Goal: Task Accomplishment & Management: Manage account settings

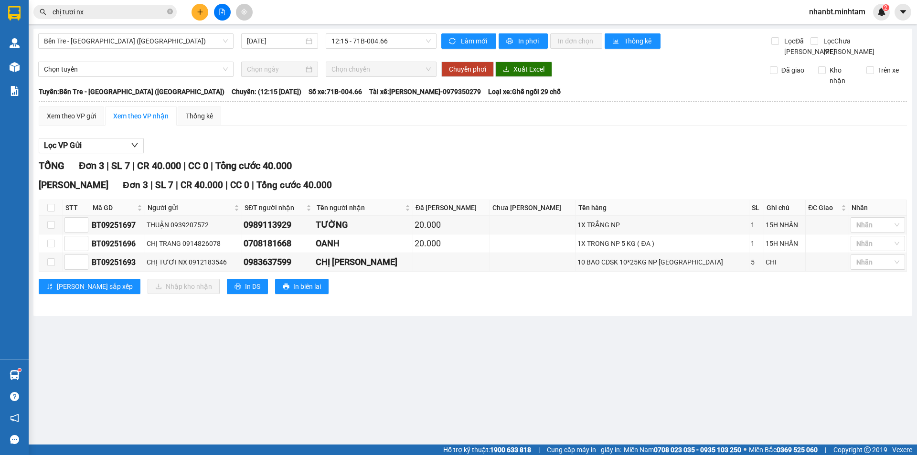
click at [112, 16] on input "chị tươi nx" at bounding box center [109, 12] width 113 height 11
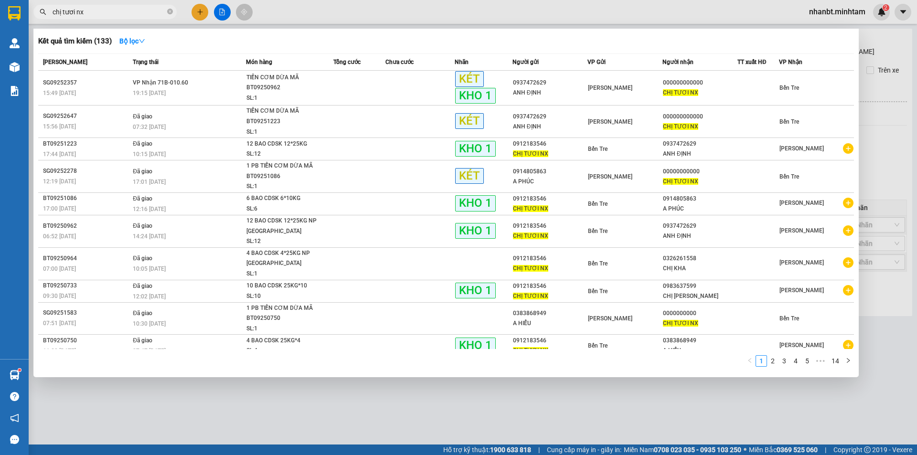
click at [112, 16] on input "chị tươi nx" at bounding box center [109, 12] width 113 height 11
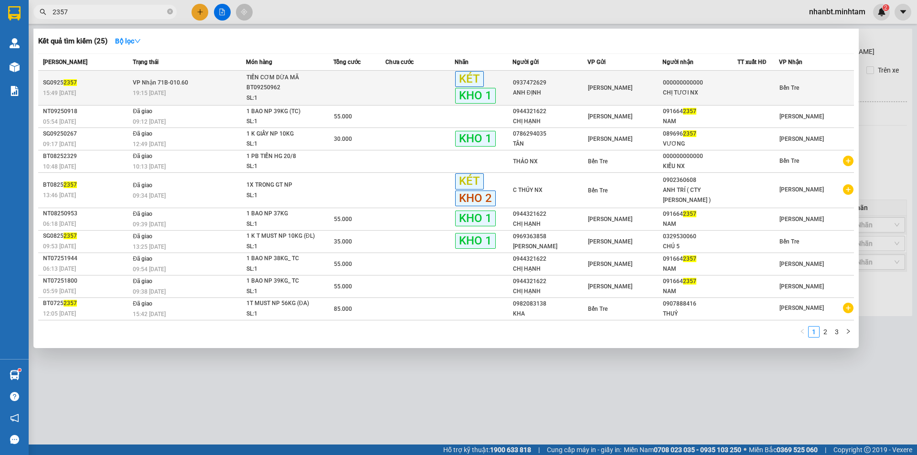
type input "2357"
click at [345, 85] on td at bounding box center [359, 88] width 52 height 35
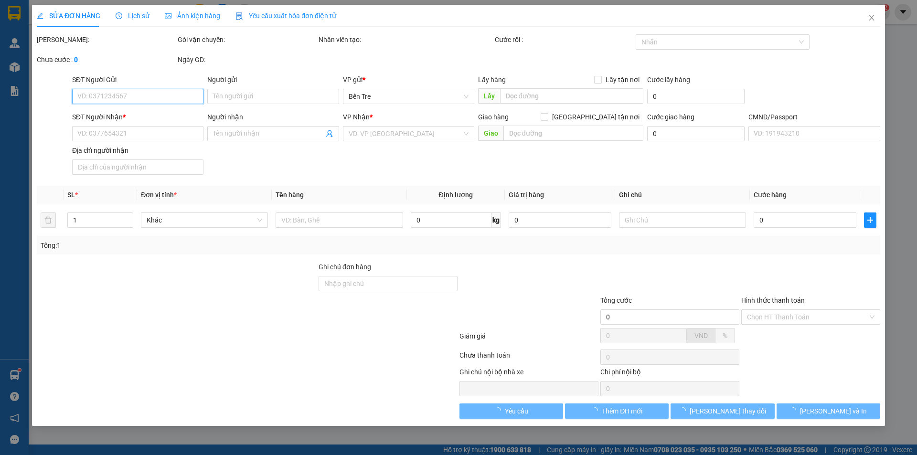
type input "0937472629"
type input "ANH ĐỊNH"
type input "000000000000"
type input "CHỊ TƯƠI NX"
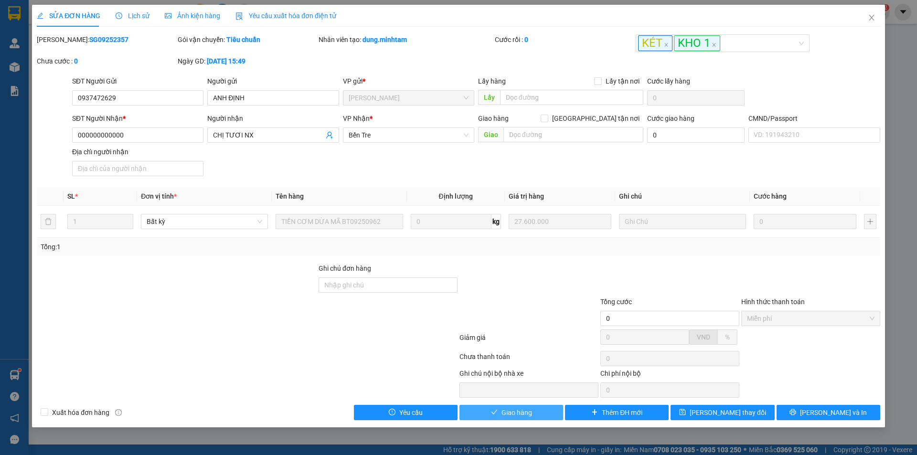
drag, startPoint x: 530, startPoint y: 409, endPoint x: 539, endPoint y: 412, distance: 9.8
click at [531, 412] on span "Giao hàng" at bounding box center [516, 412] width 31 height 11
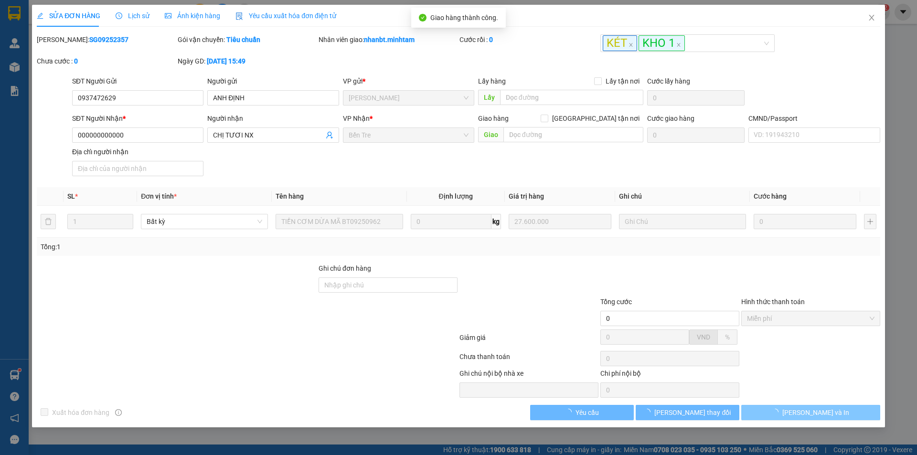
click at [849, 414] on button "[PERSON_NAME] và In" at bounding box center [810, 412] width 139 height 15
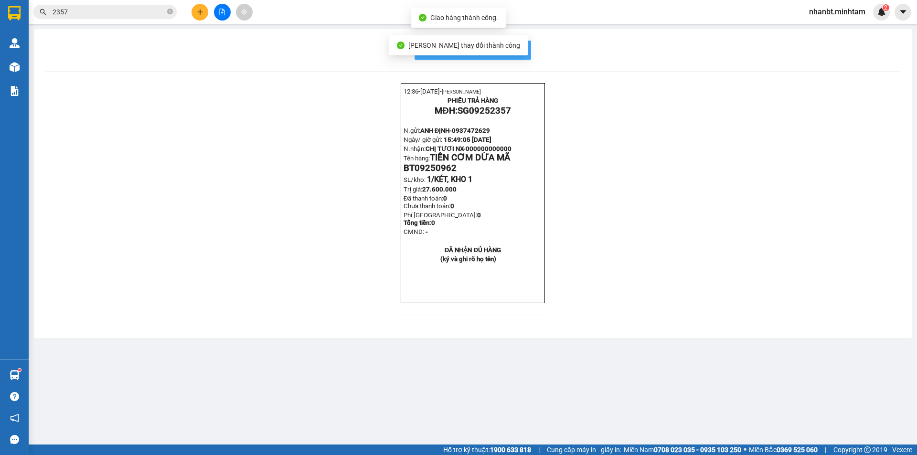
click at [523, 51] on button "In mẫu biên lai tự cấu hình" at bounding box center [473, 50] width 117 height 19
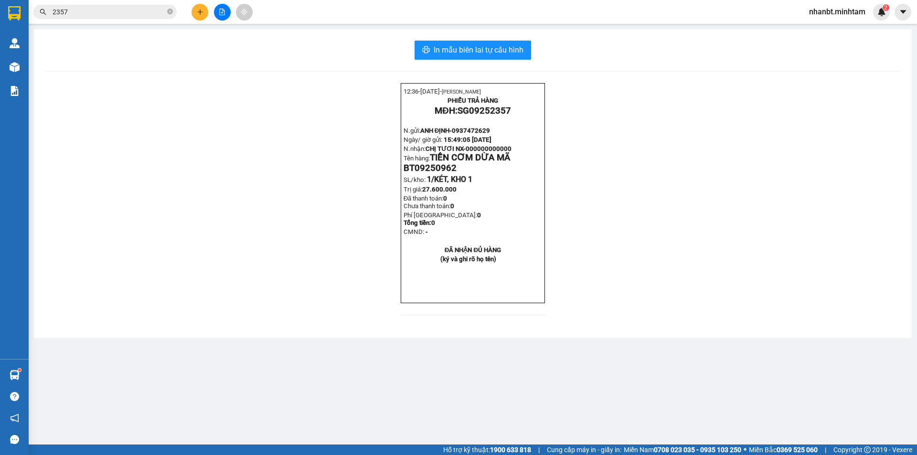
click at [98, 8] on input "2357" at bounding box center [109, 12] width 113 height 11
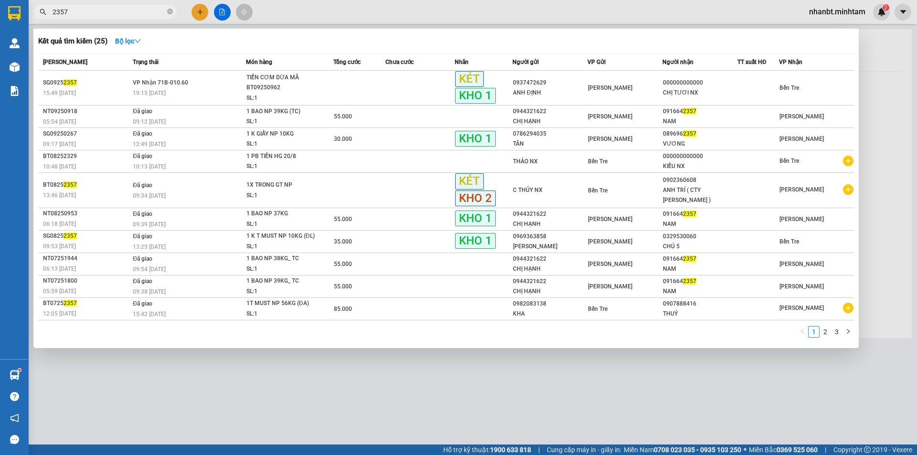
click at [98, 8] on input "2357" at bounding box center [109, 12] width 113 height 11
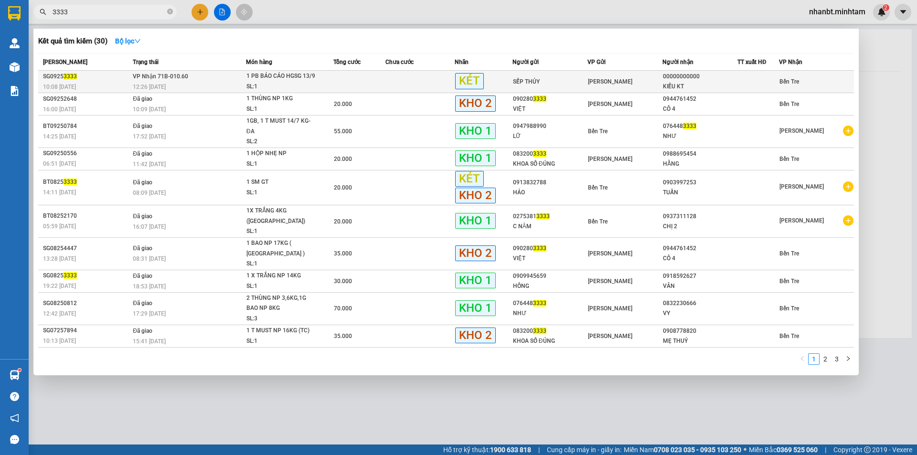
type input "3333"
click at [307, 73] on div "1 PB BÁO CÁO HGSG 13/9" at bounding box center [282, 76] width 72 height 11
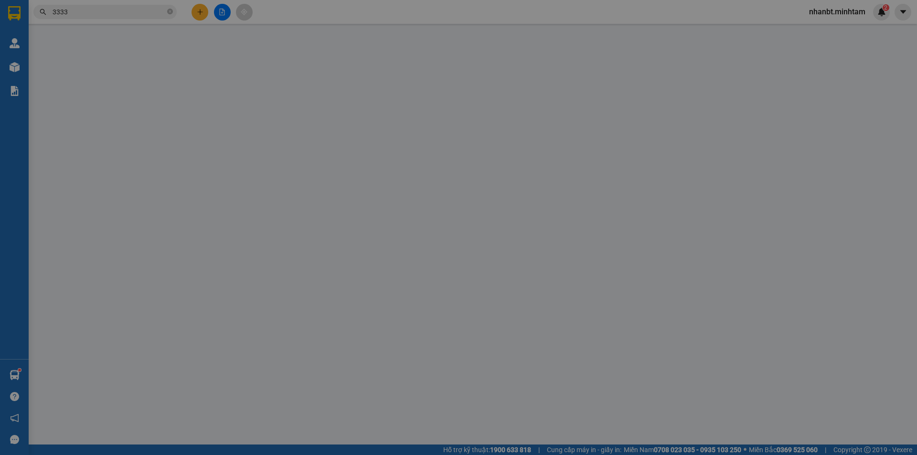
type input "SẾP THỦY"
type input "00000000000"
type input "KIỀU KT"
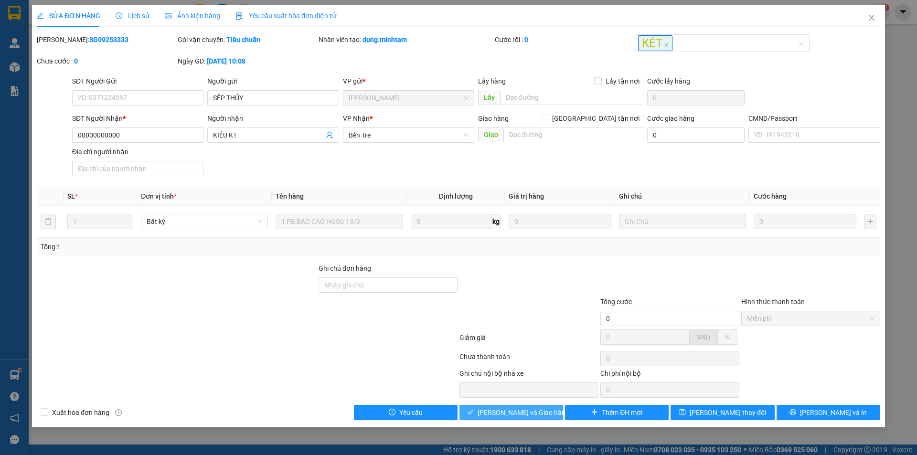
click at [520, 415] on span "[PERSON_NAME] và Giao hàng" at bounding box center [524, 412] width 92 height 11
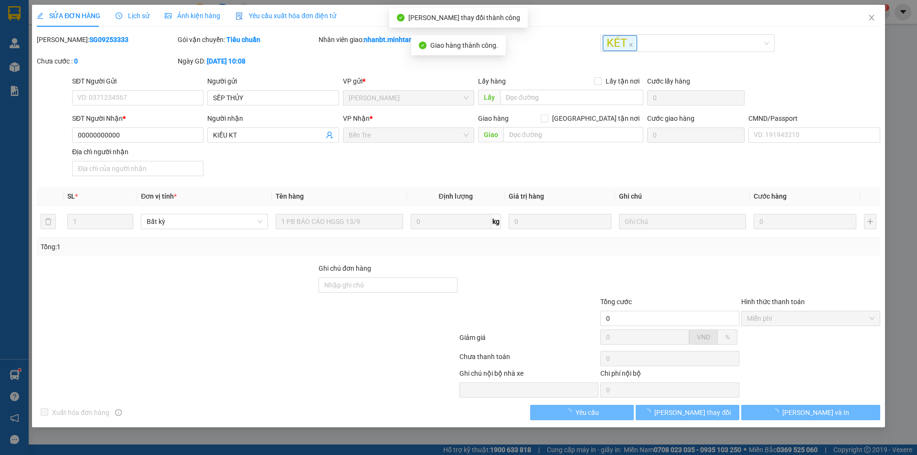
click at [823, 407] on span "[PERSON_NAME] và In" at bounding box center [815, 412] width 67 height 11
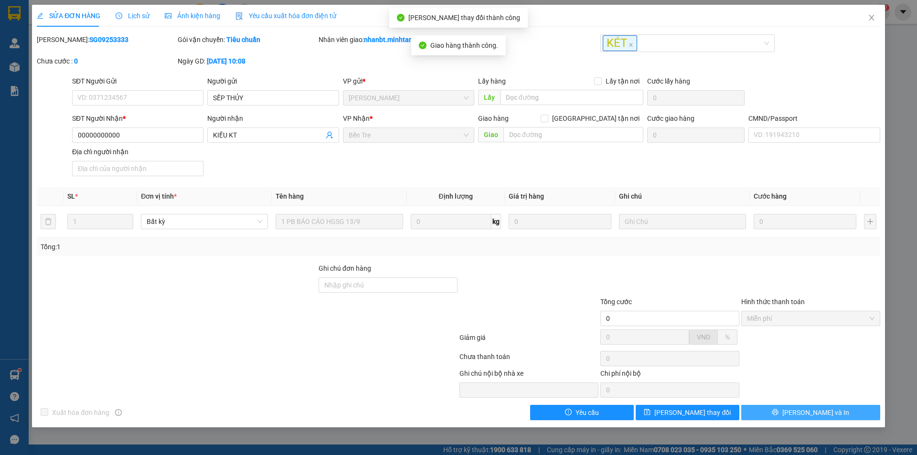
click at [821, 413] on span "[PERSON_NAME] và In" at bounding box center [815, 412] width 67 height 11
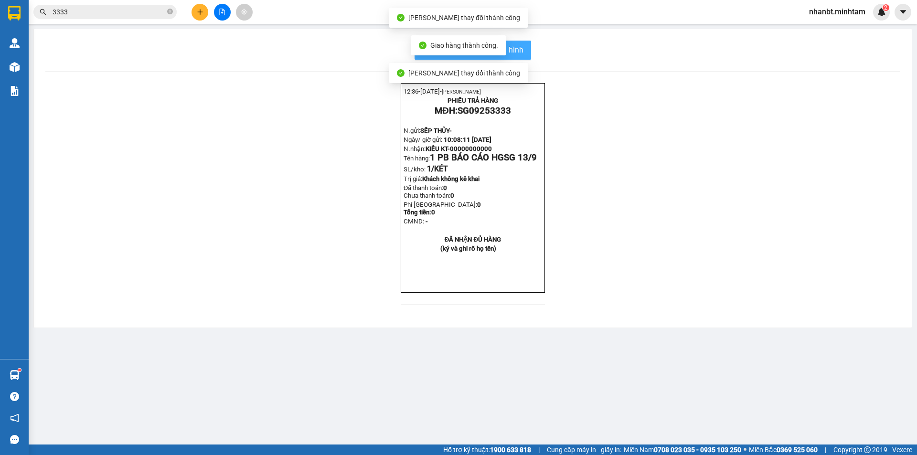
click at [518, 50] on span "In mẫu biên lai tự cấu hình" at bounding box center [479, 50] width 90 height 12
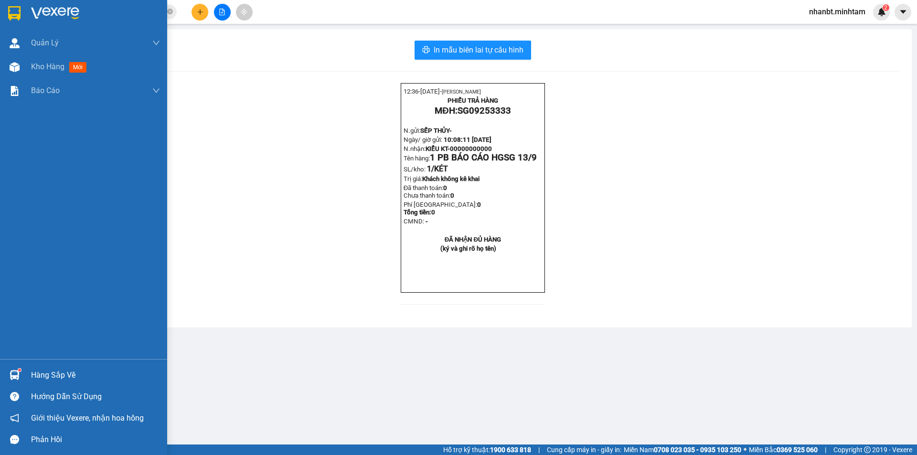
click at [20, 15] on img at bounding box center [14, 13] width 12 height 14
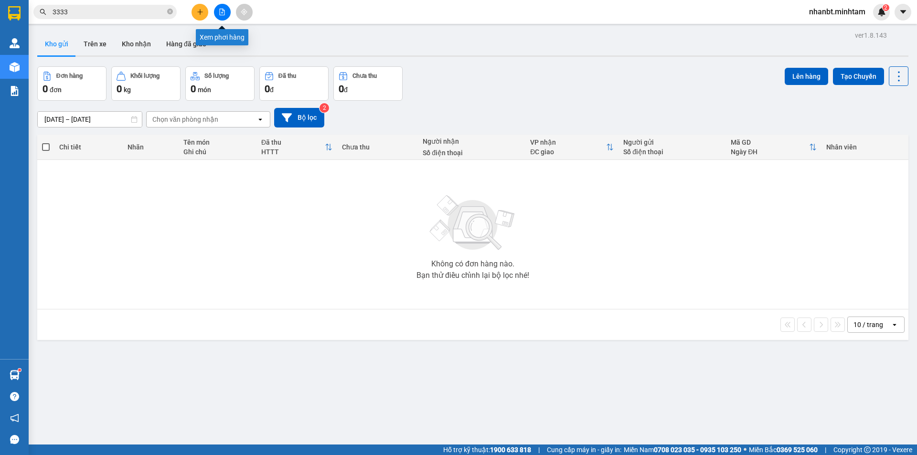
click at [219, 11] on icon "file-add" at bounding box center [222, 12] width 7 height 7
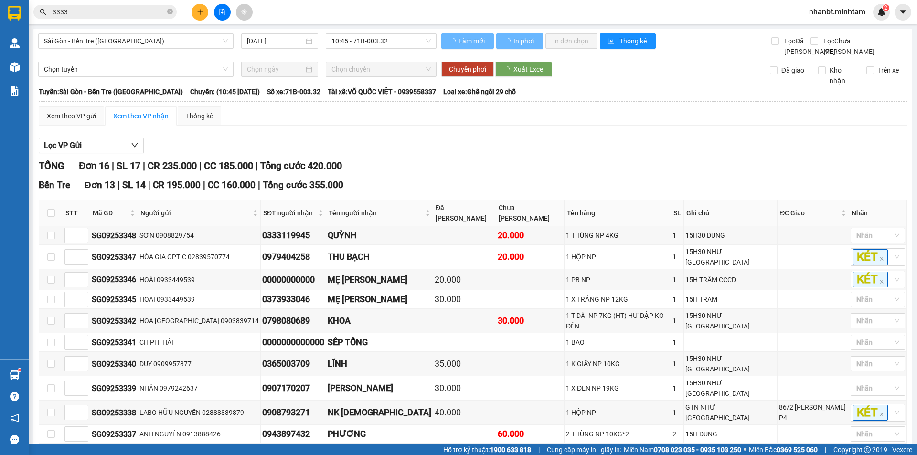
click at [88, 41] on span "Sài Gòn - Bến Tre ([GEOGRAPHIC_DATA])" at bounding box center [136, 41] width 184 height 14
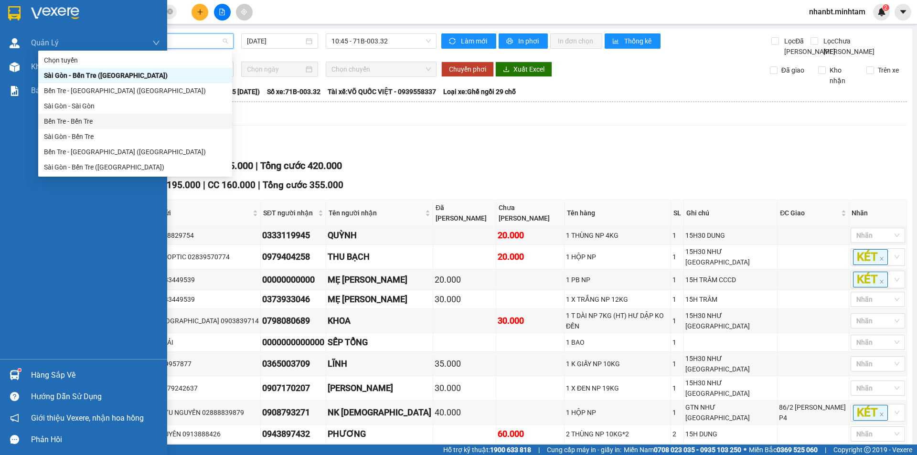
click at [8, 9] on img at bounding box center [14, 13] width 12 height 14
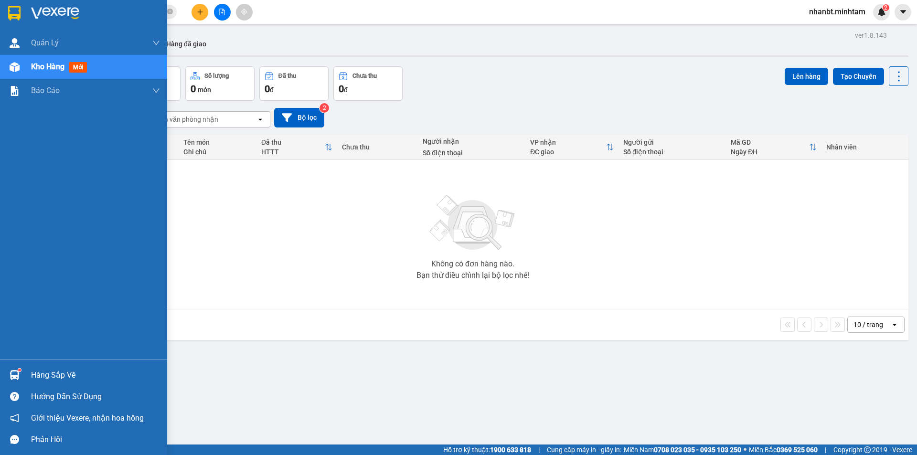
click at [0, 367] on div "Hàng sắp về" at bounding box center [83, 374] width 167 height 21
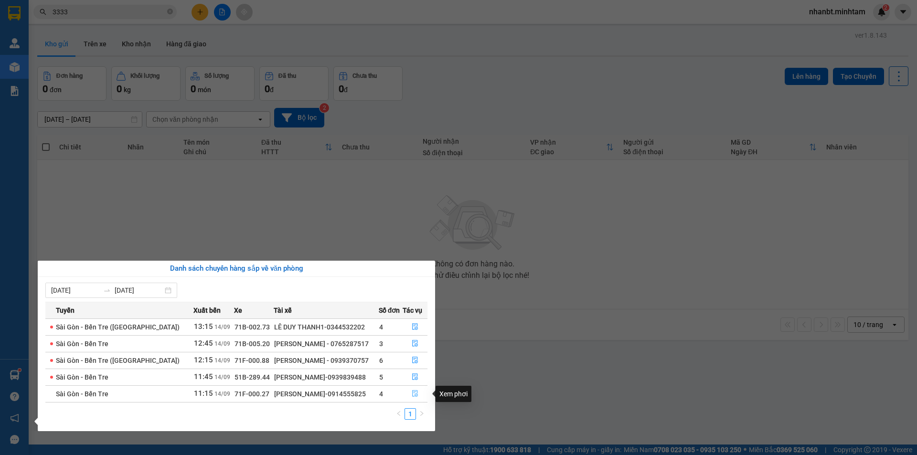
click at [422, 393] on button "button" at bounding box center [415, 393] width 24 height 15
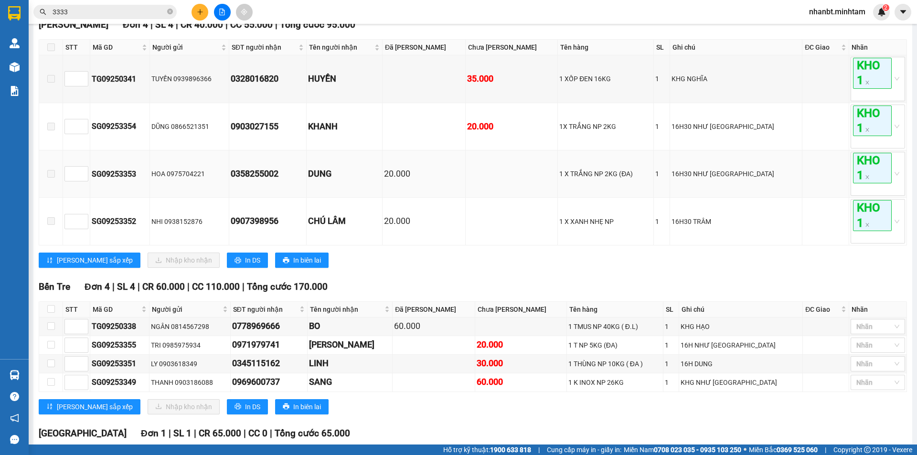
scroll to position [239, 0]
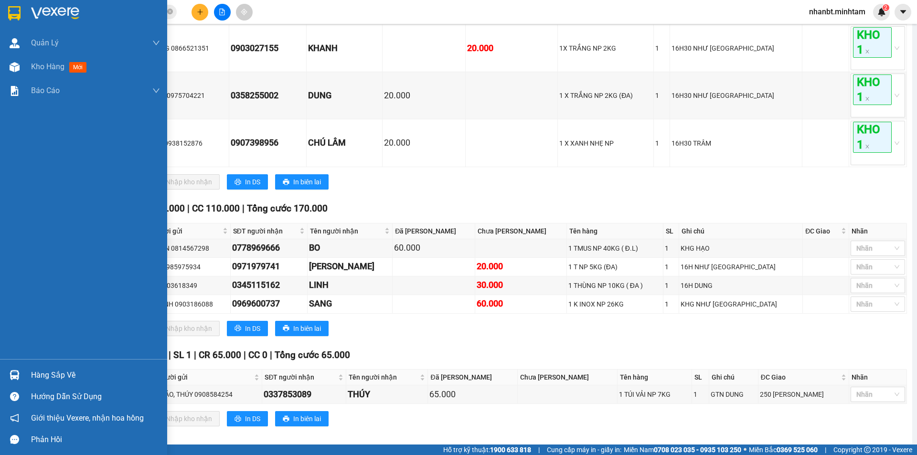
click at [47, 373] on div "Hàng sắp về" at bounding box center [95, 375] width 129 height 14
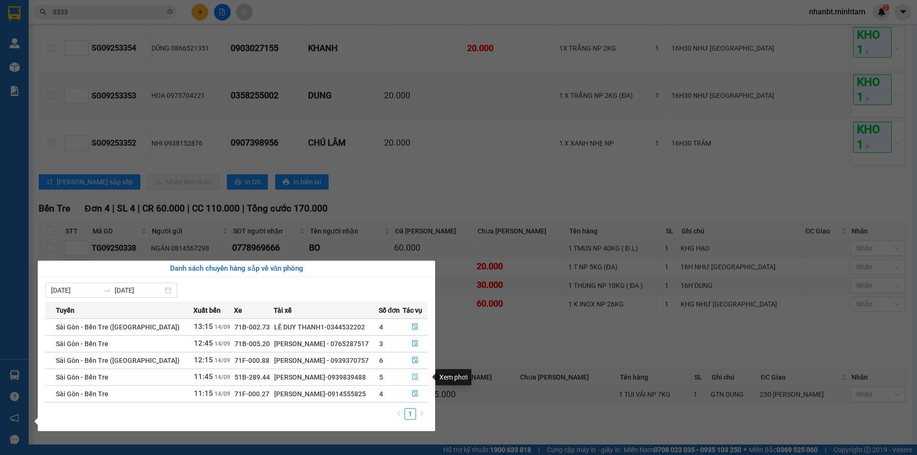
click at [412, 377] on icon "file-done" at bounding box center [415, 376] width 7 height 7
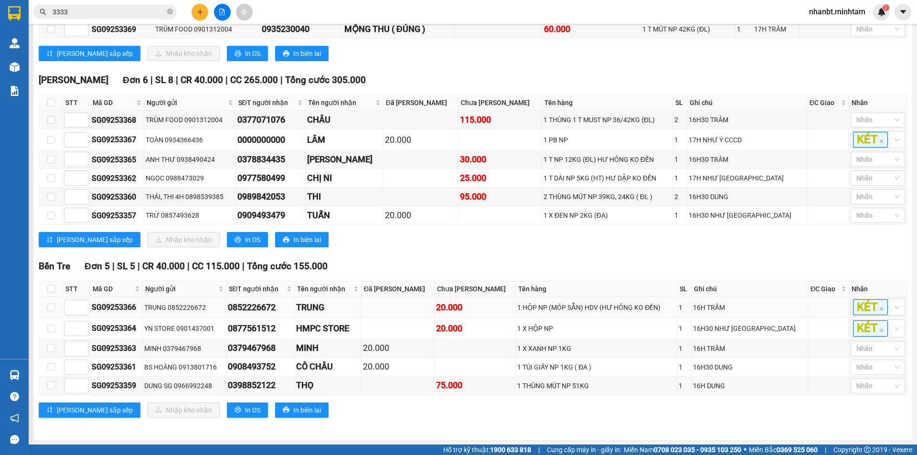
scroll to position [206, 0]
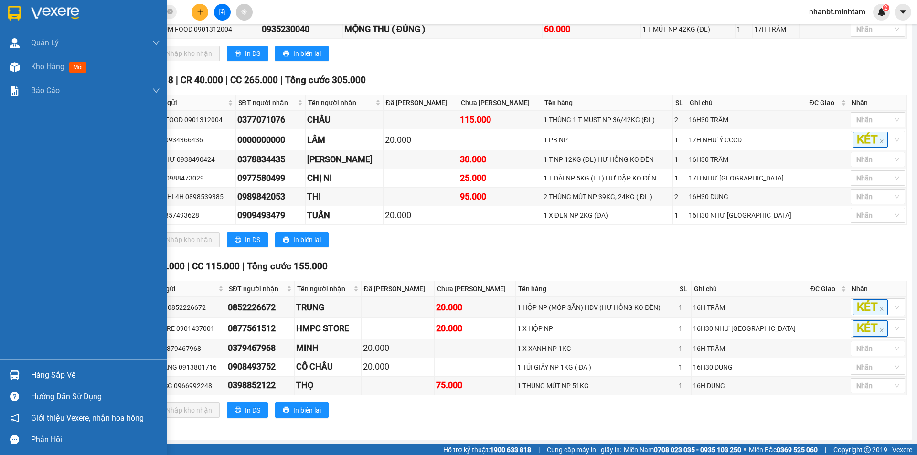
click at [19, 367] on div at bounding box center [14, 375] width 17 height 17
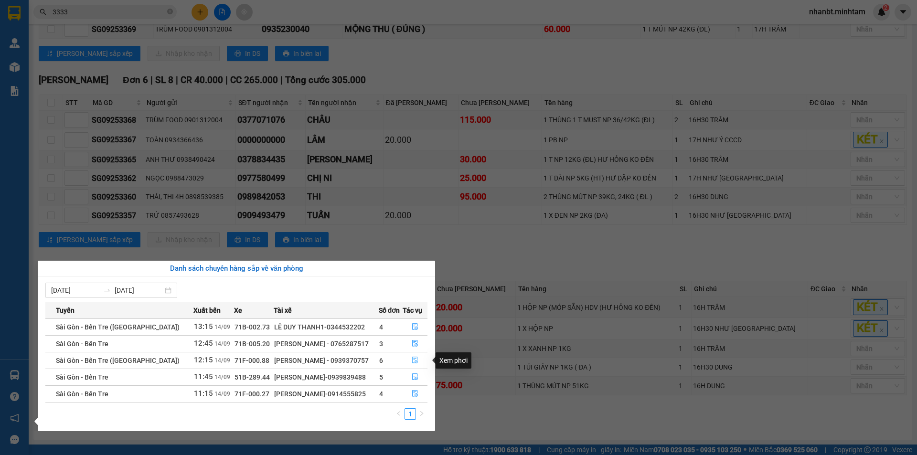
click at [413, 358] on icon "file-done" at bounding box center [415, 360] width 7 height 7
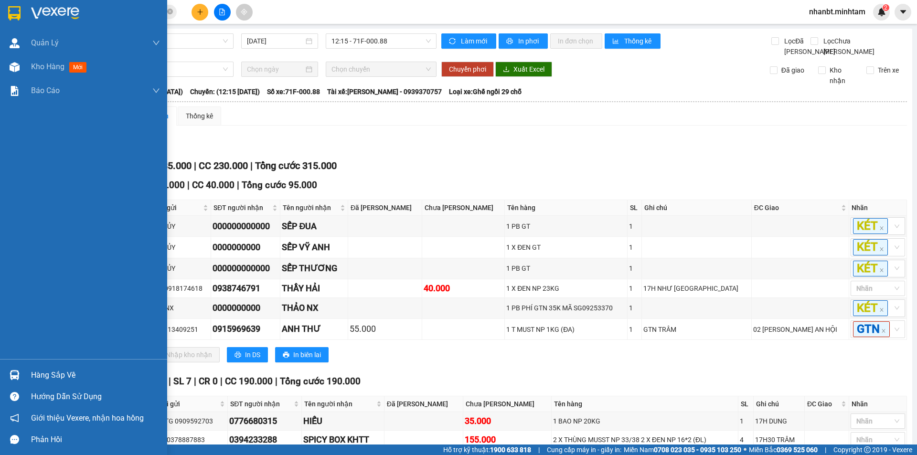
click at [62, 377] on div "Hàng sắp về" at bounding box center [95, 375] width 129 height 14
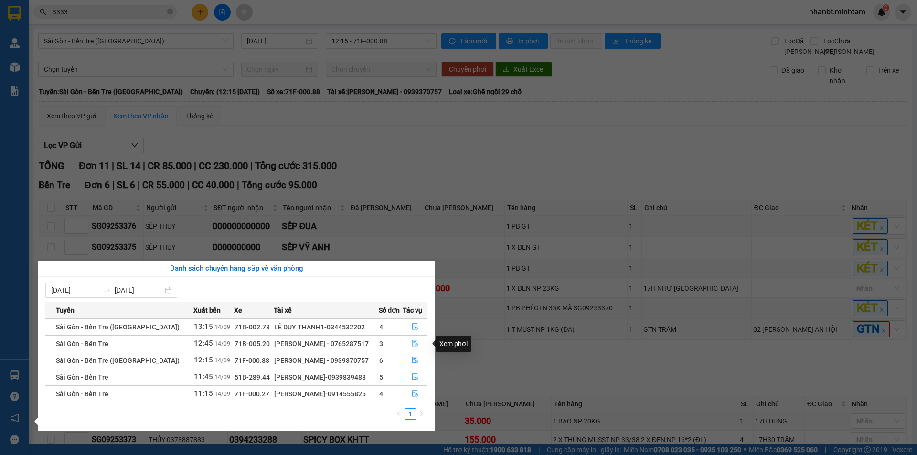
drag, startPoint x: 421, startPoint y: 346, endPoint x: 416, endPoint y: 347, distance: 5.3
click at [420, 346] on button "button" at bounding box center [415, 343] width 24 height 15
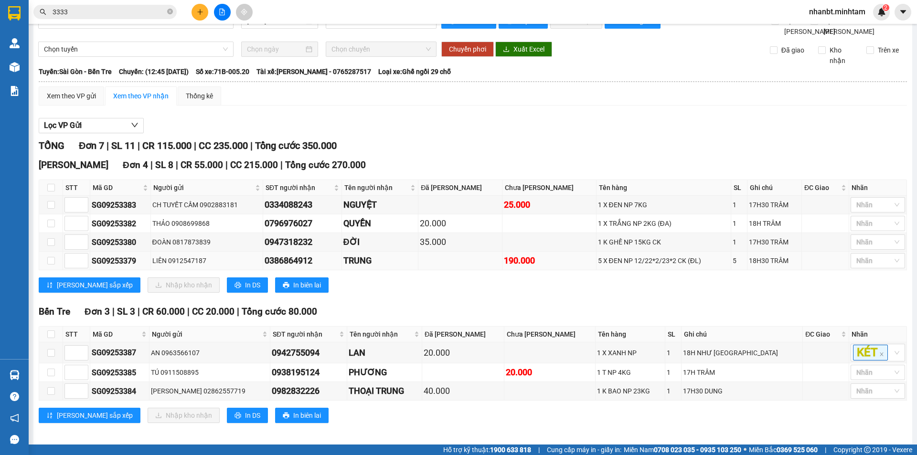
scroll to position [36, 0]
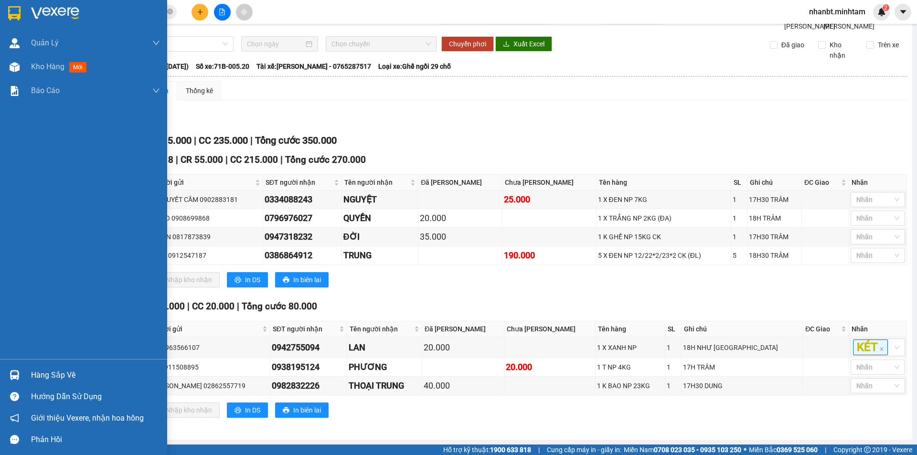
click at [3, 369] on div "Hàng sắp về" at bounding box center [83, 374] width 167 height 21
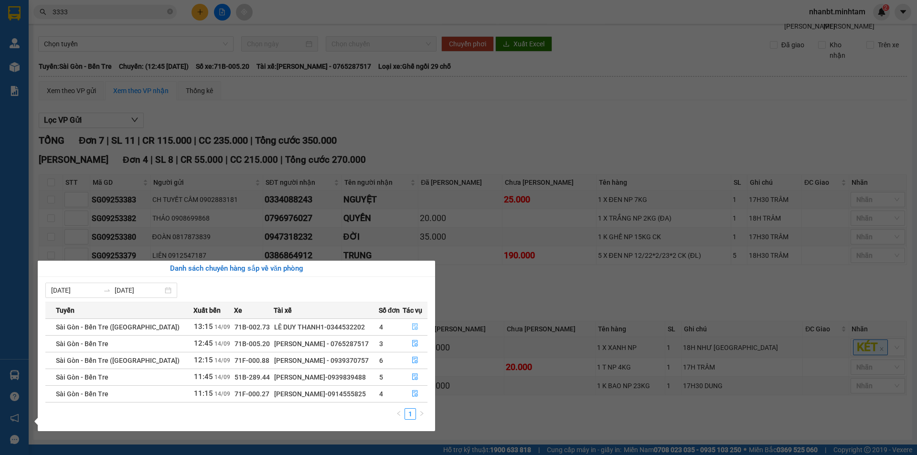
click at [408, 328] on button "button" at bounding box center [415, 326] width 24 height 15
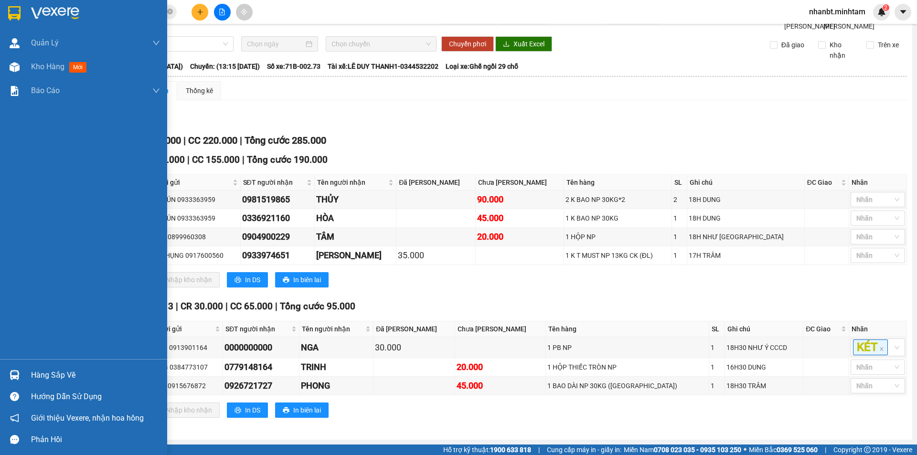
click at [7, 373] on div at bounding box center [14, 375] width 17 height 17
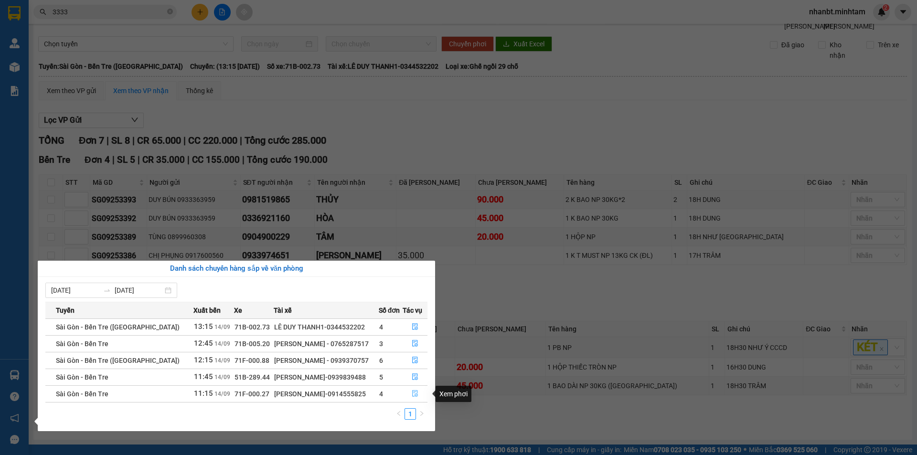
click at [412, 396] on icon "file-done" at bounding box center [415, 394] width 6 height 7
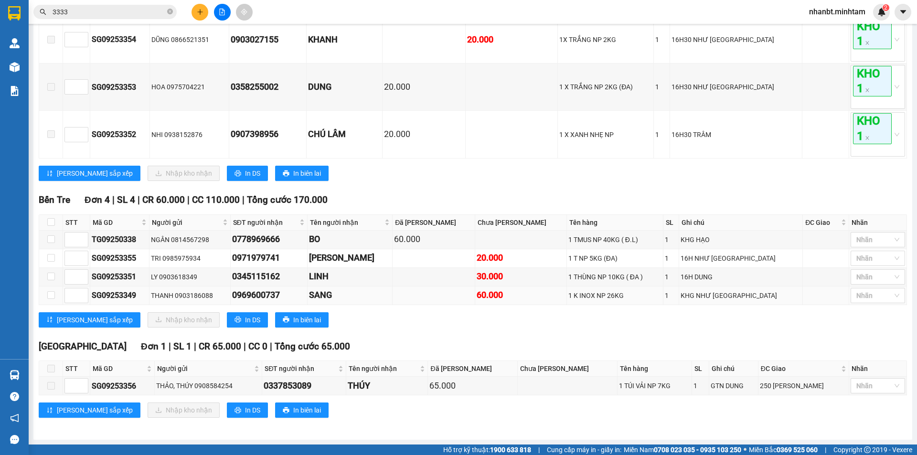
scroll to position [258, 0]
click at [53, 220] on input "checkbox" at bounding box center [51, 222] width 8 height 8
checkbox input "true"
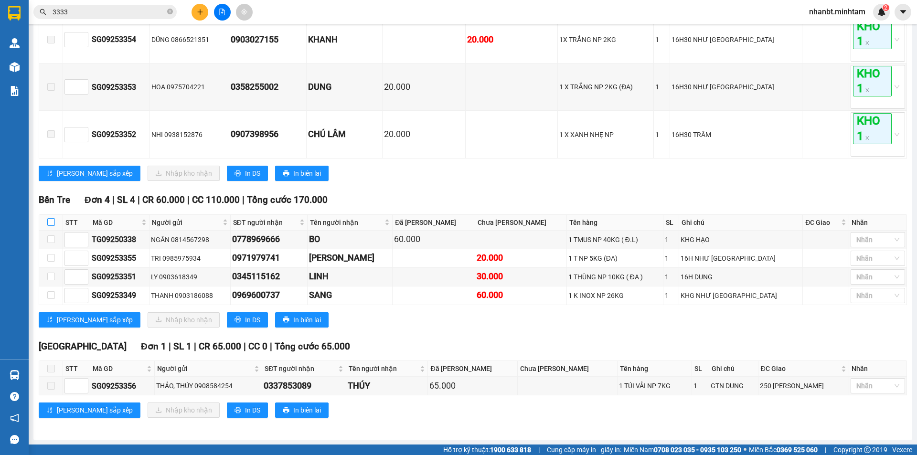
checkbox input "true"
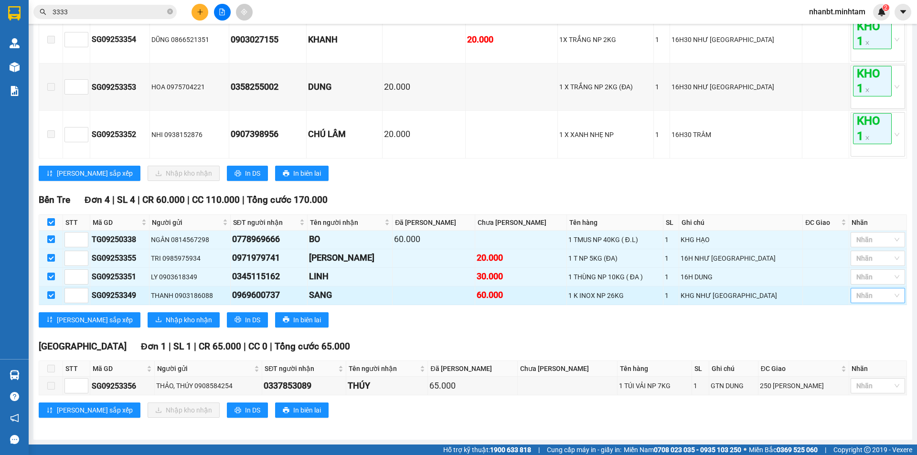
click at [866, 297] on div at bounding box center [873, 295] width 40 height 11
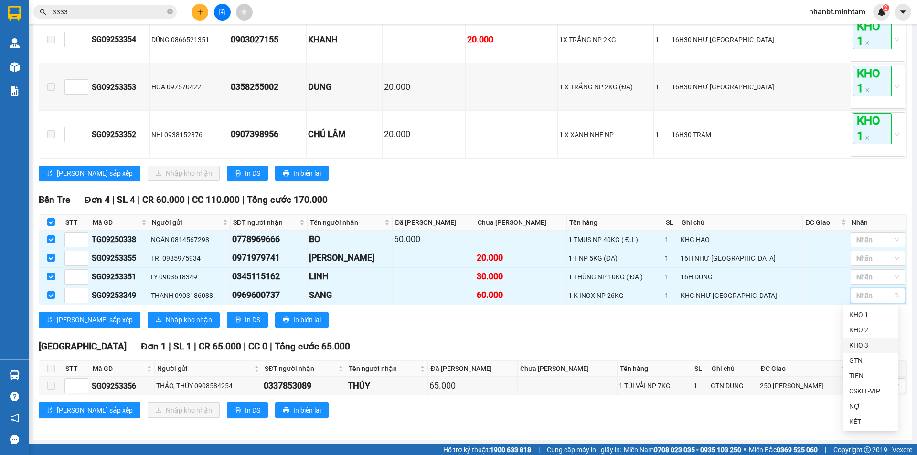
click at [858, 331] on div "KHO 2" at bounding box center [870, 330] width 43 height 11
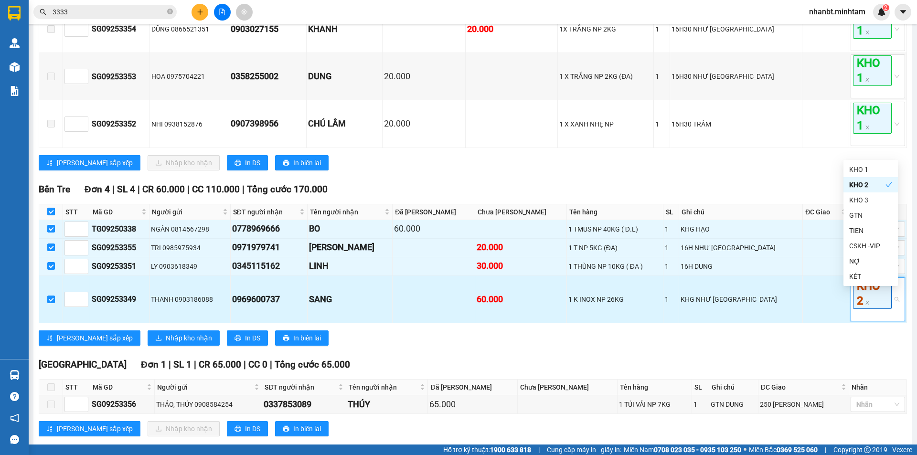
click at [824, 317] on td at bounding box center [826, 299] width 46 height 47
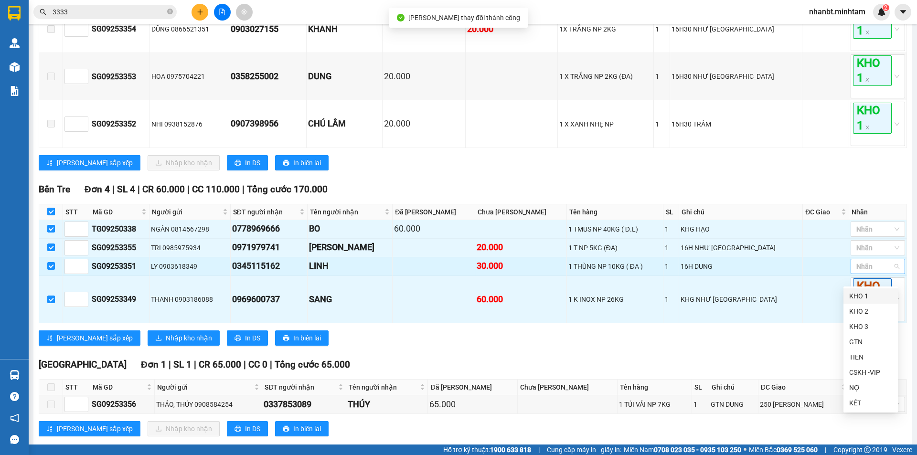
click at [878, 272] on div at bounding box center [873, 266] width 40 height 11
drag, startPoint x: 862, startPoint y: 298, endPoint x: 859, endPoint y: 294, distance: 5.4
click at [860, 295] on div "KHO 1" at bounding box center [870, 296] width 43 height 11
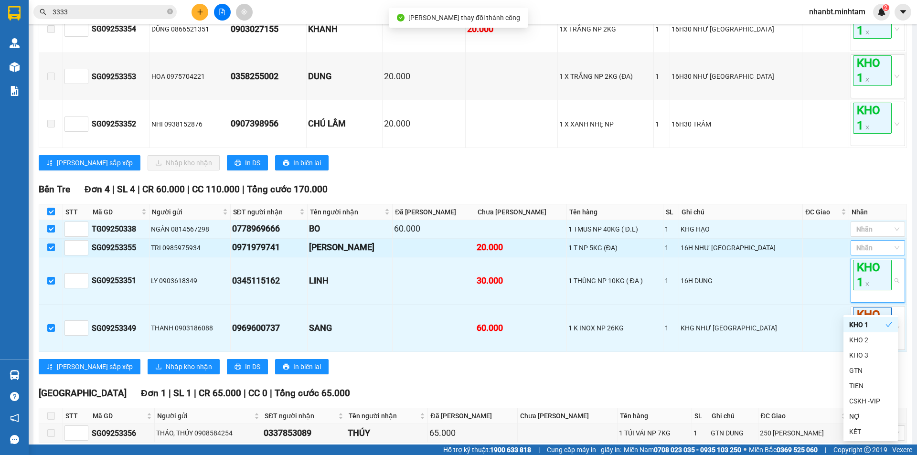
click at [864, 254] on div at bounding box center [873, 247] width 40 height 11
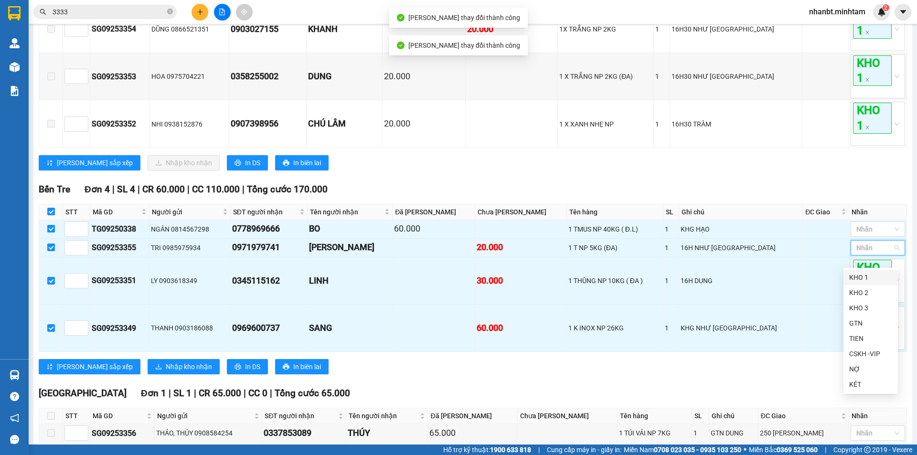
click at [860, 278] on div "KHO 1" at bounding box center [870, 277] width 43 height 11
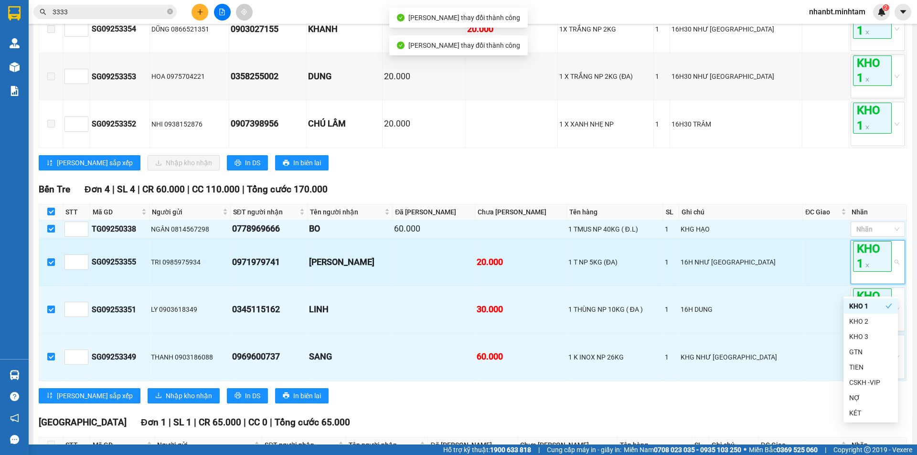
click at [821, 270] on td at bounding box center [826, 262] width 46 height 47
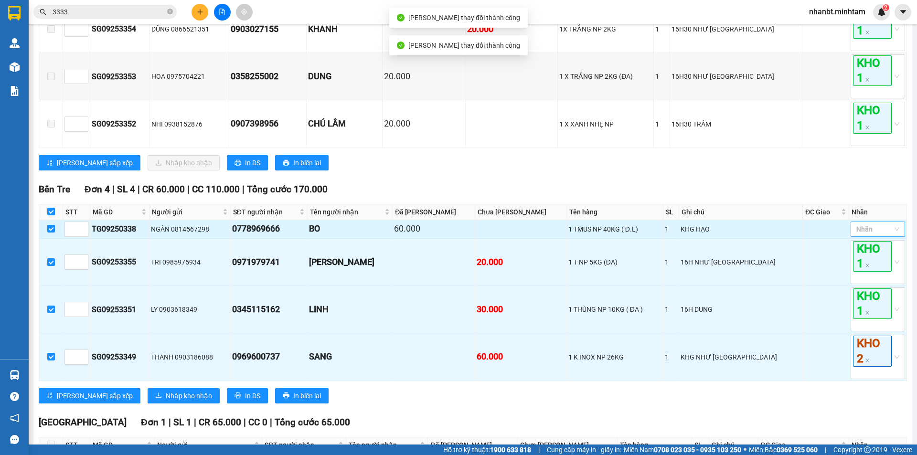
click at [876, 235] on div at bounding box center [873, 228] width 40 height 11
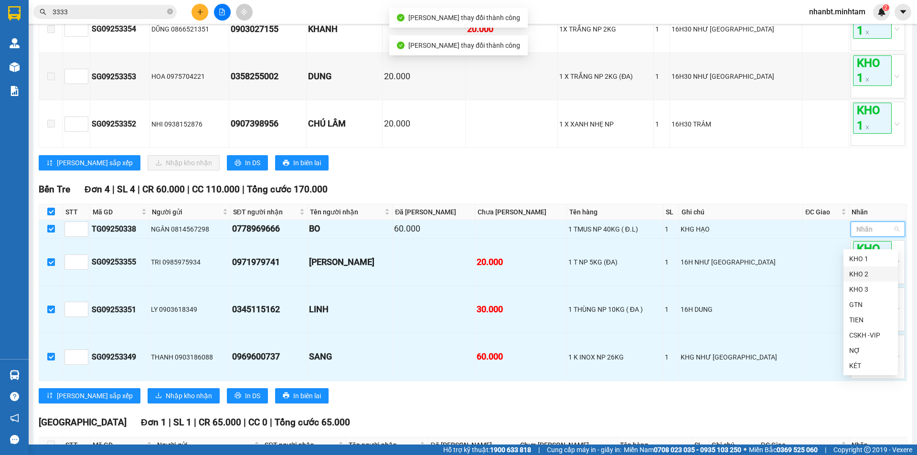
click at [864, 277] on div "KHO 2" at bounding box center [870, 274] width 43 height 11
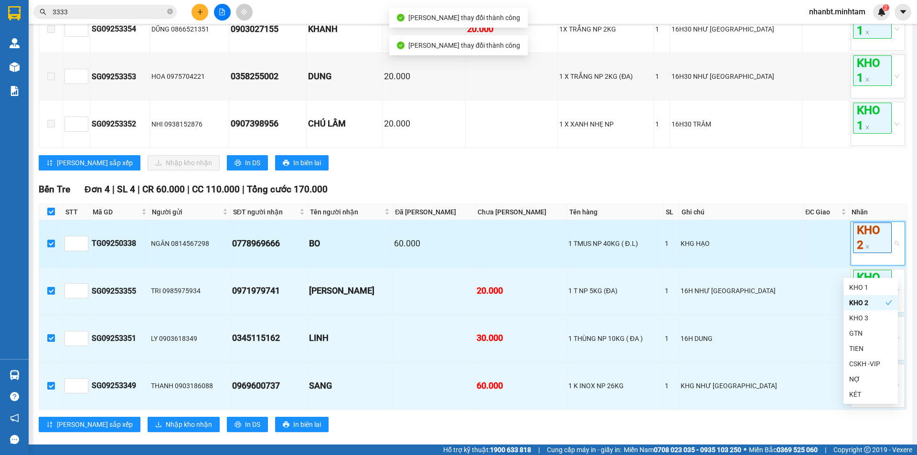
click at [803, 252] on td at bounding box center [826, 243] width 46 height 47
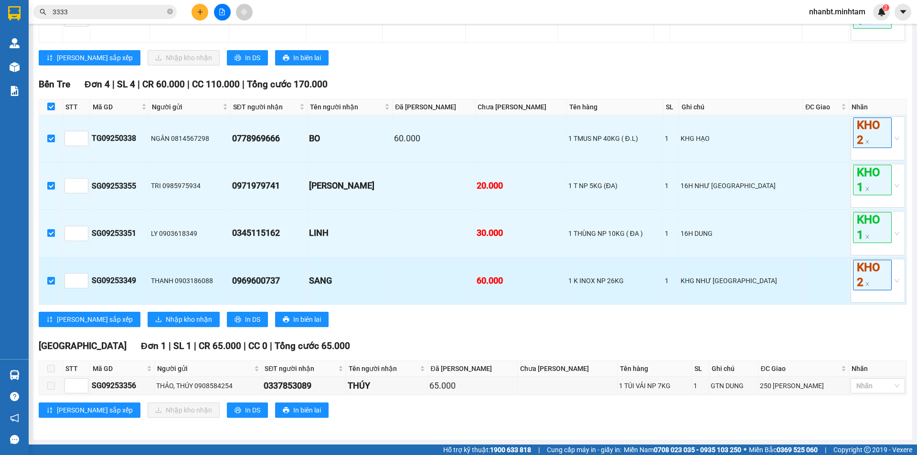
scroll to position [373, 0]
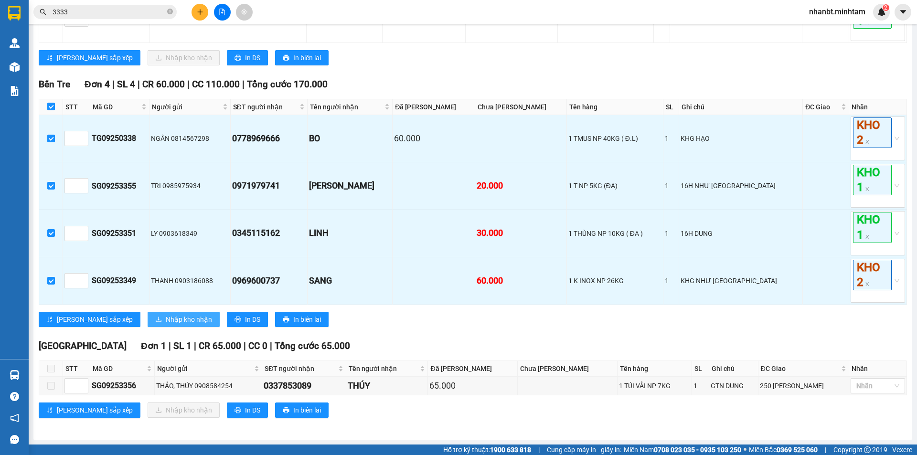
click at [172, 317] on button "Nhập kho nhận" at bounding box center [184, 319] width 72 height 15
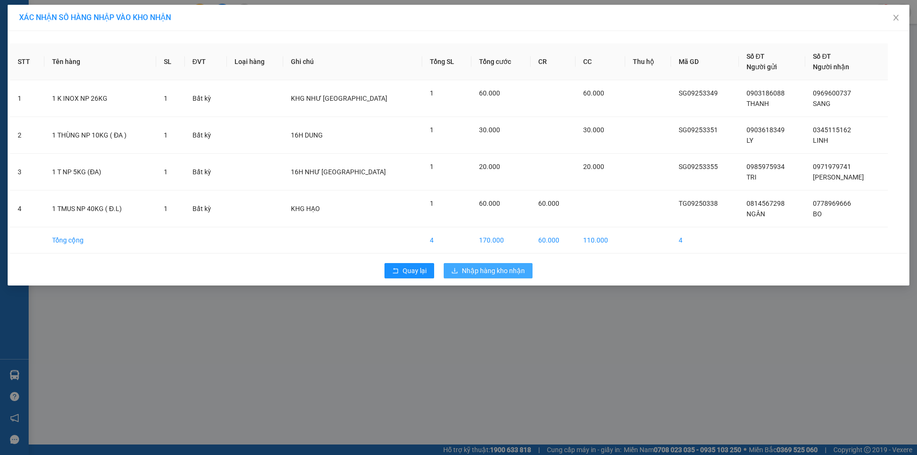
click at [490, 273] on span "Nhập hàng kho nhận" at bounding box center [493, 271] width 63 height 11
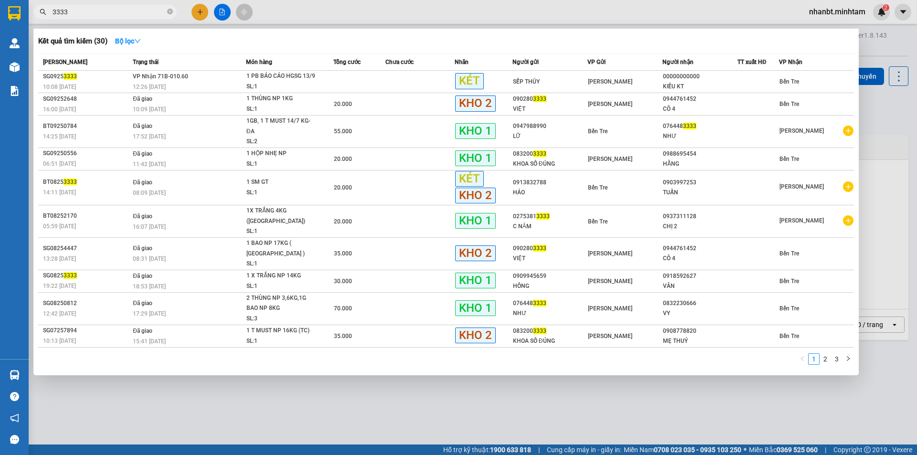
click at [167, 11] on span "3333" at bounding box center [104, 12] width 143 height 14
click at [167, 13] on span "3333" at bounding box center [104, 12] width 143 height 14
click at [170, 11] on icon "close-circle" at bounding box center [170, 12] width 6 height 6
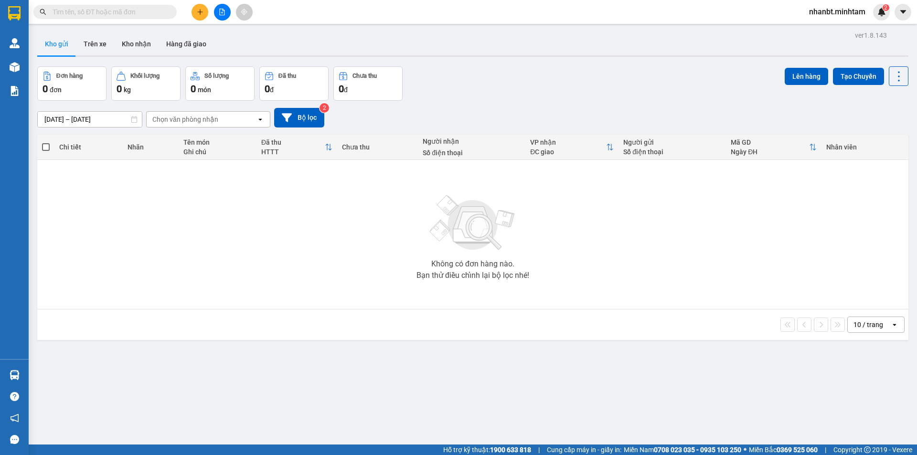
click at [159, 10] on input "text" at bounding box center [109, 12] width 113 height 11
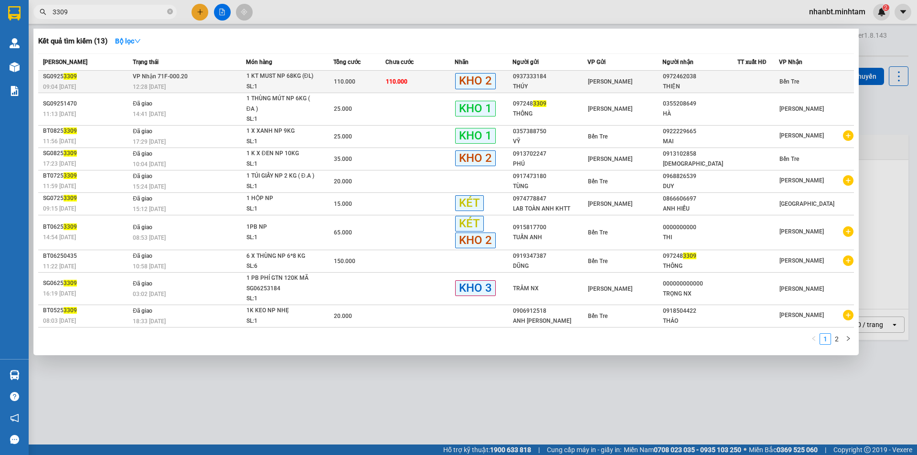
type input "3309"
click at [326, 80] on span "1 KT MUST NP 68KG (ĐL) SL: 1" at bounding box center [289, 81] width 87 height 21
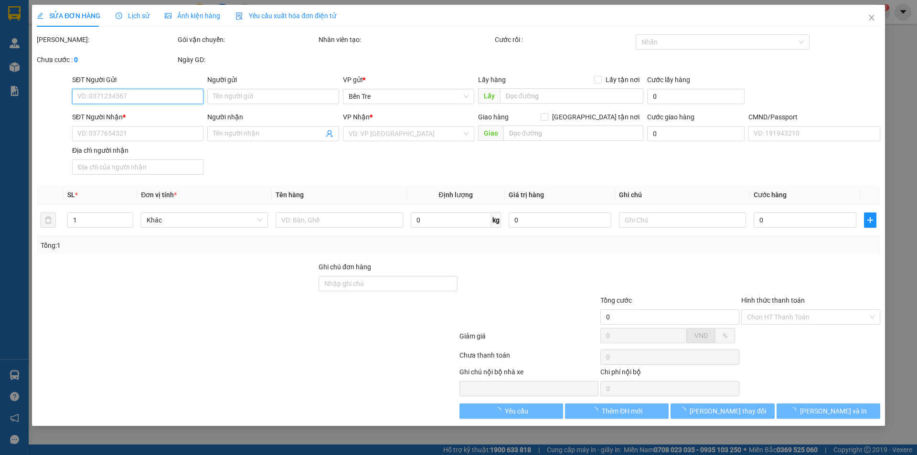
type input "0937333184"
type input "THÚY"
type input "0972462038"
type input "THIỆN"
type input "HCK"
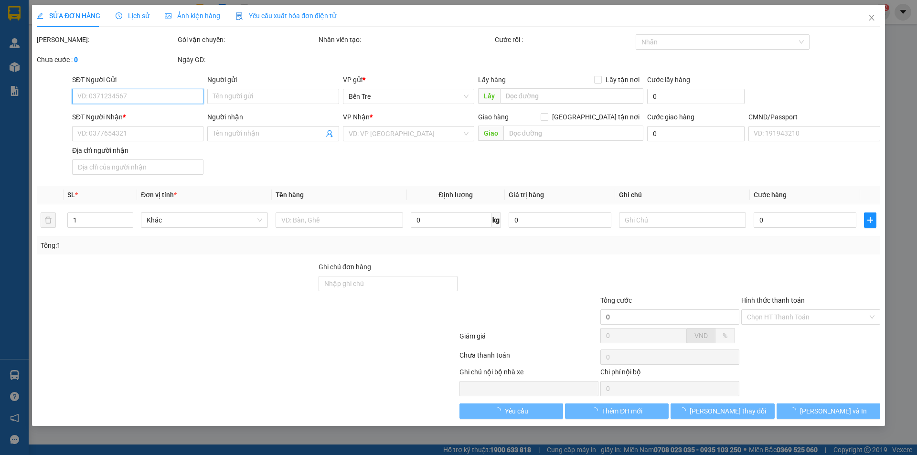
type input "110.000"
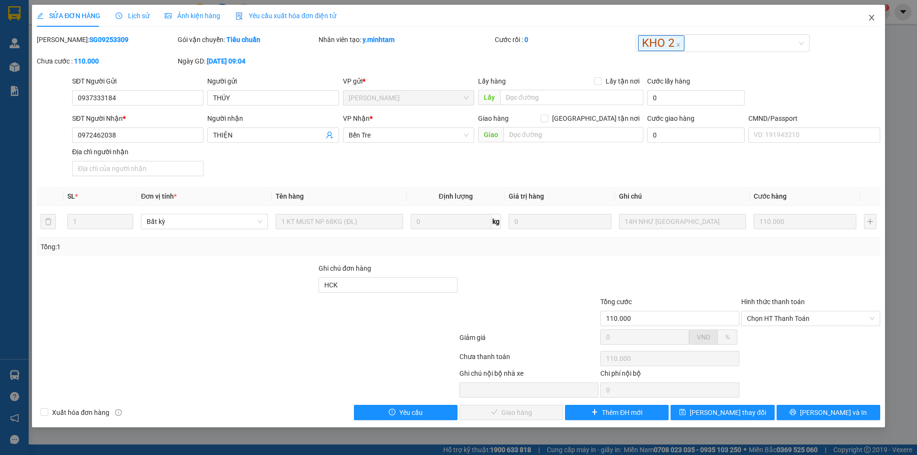
click at [869, 17] on icon "close" at bounding box center [872, 18] width 8 height 8
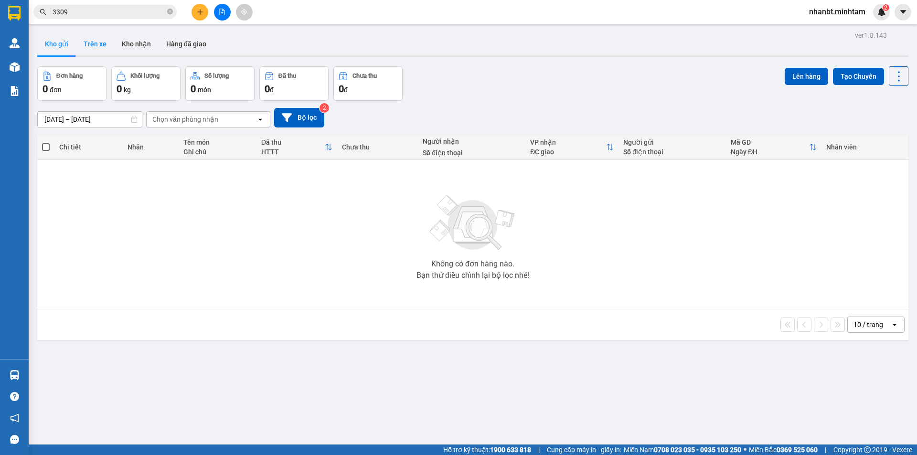
click at [100, 46] on button "Trên xe" at bounding box center [95, 43] width 38 height 23
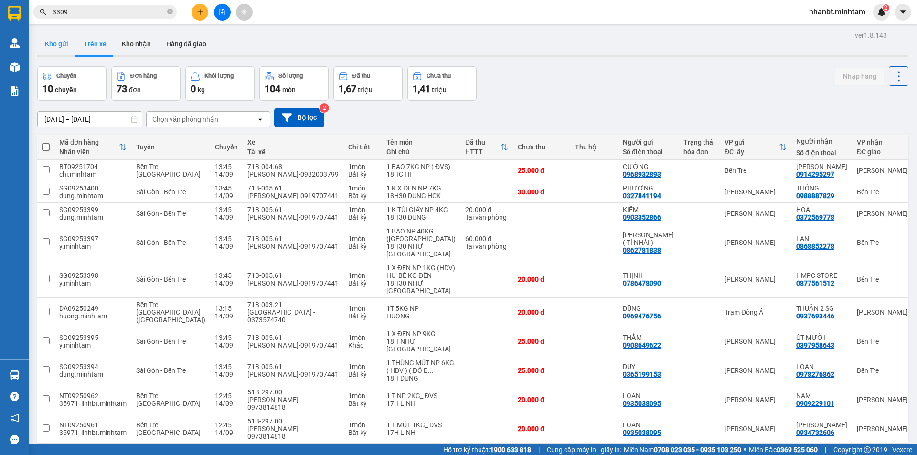
click at [54, 50] on button "Kho gửi" at bounding box center [56, 43] width 39 height 23
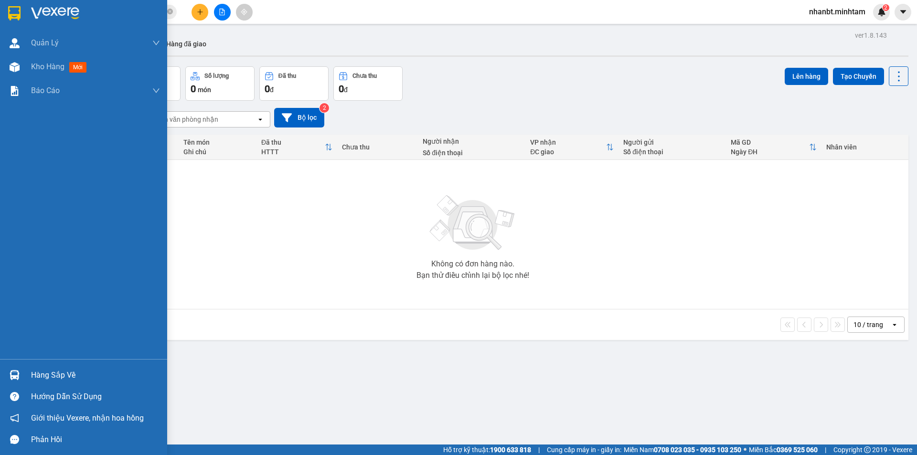
click at [13, 10] on img at bounding box center [14, 13] width 12 height 14
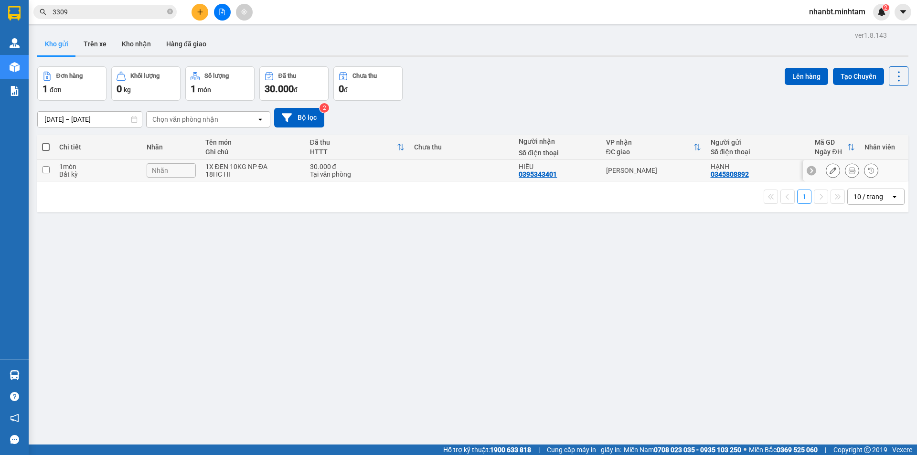
click at [53, 167] on td at bounding box center [45, 170] width 17 height 21
checkbox input "true"
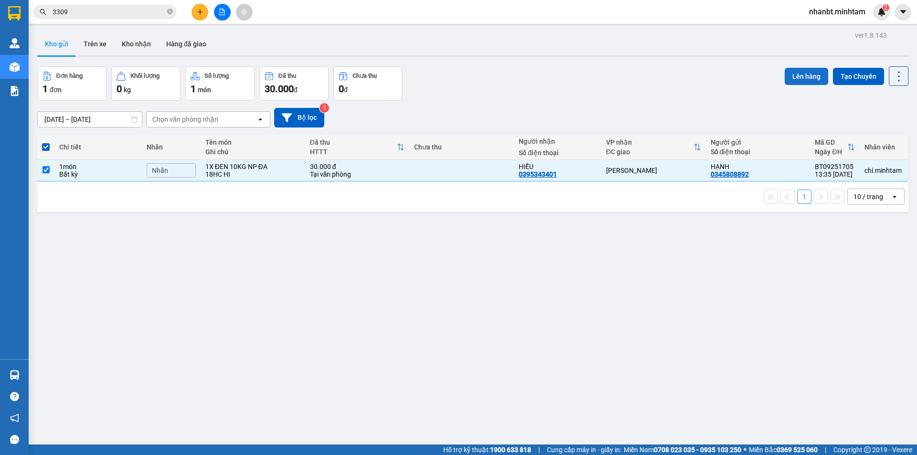
click at [785, 76] on button "Lên hàng" at bounding box center [806, 76] width 43 height 17
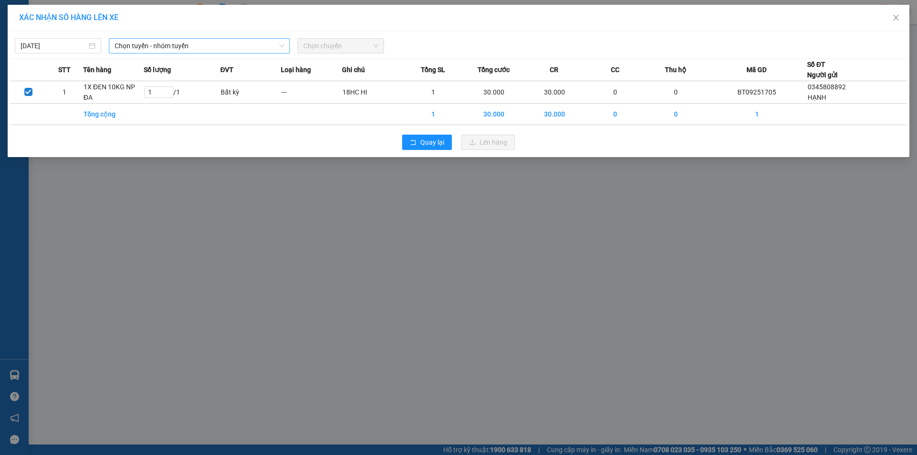
click at [225, 50] on span "Chọn tuyến - nhóm tuyến" at bounding box center [200, 46] width 170 height 14
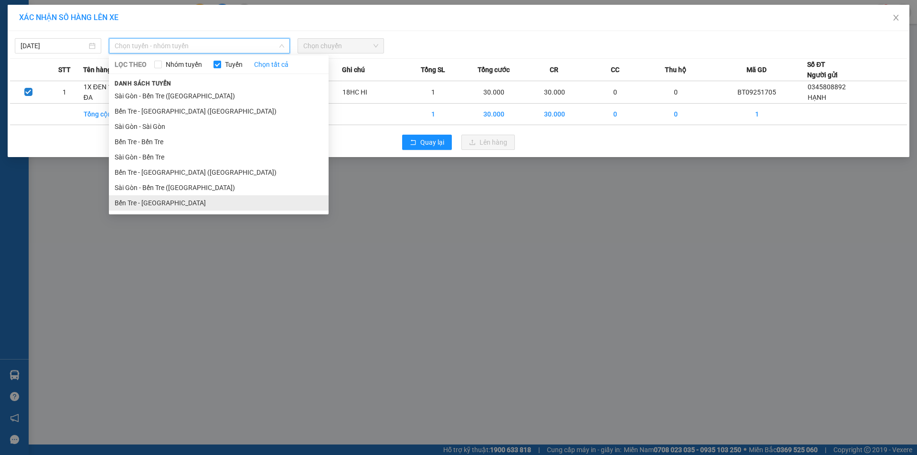
drag, startPoint x: 168, startPoint y: 201, endPoint x: 196, endPoint y: 157, distance: 51.9
click at [168, 199] on li "Bến Tre - [GEOGRAPHIC_DATA]" at bounding box center [219, 202] width 220 height 15
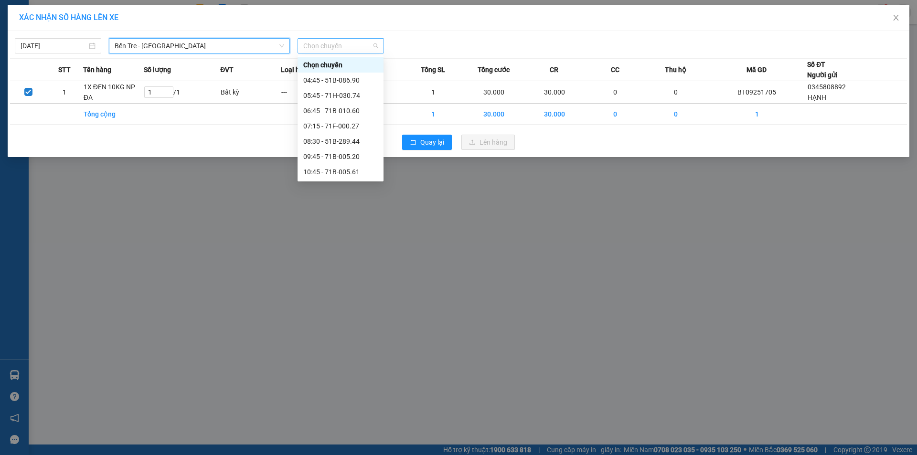
click at [345, 44] on span "Chọn chuyến" at bounding box center [340, 46] width 75 height 14
click at [168, 42] on span "Bến Tre - [GEOGRAPHIC_DATA]" at bounding box center [200, 46] width 170 height 14
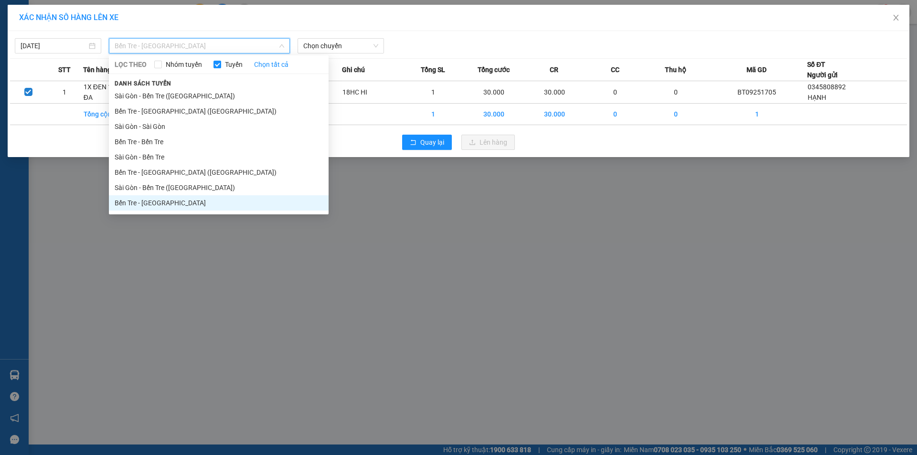
click at [143, 171] on li "Bến Tre - [GEOGRAPHIC_DATA] ([GEOGRAPHIC_DATA])" at bounding box center [219, 172] width 220 height 15
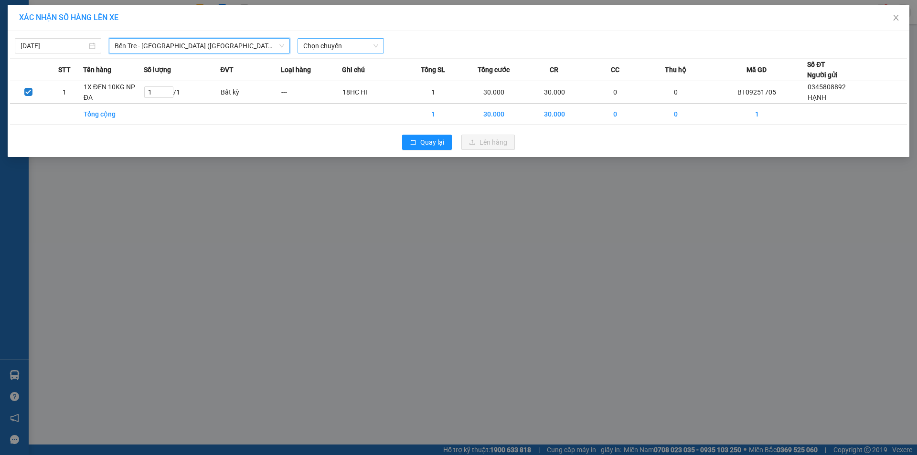
click at [320, 46] on span "Chọn chuyến" at bounding box center [340, 46] width 75 height 14
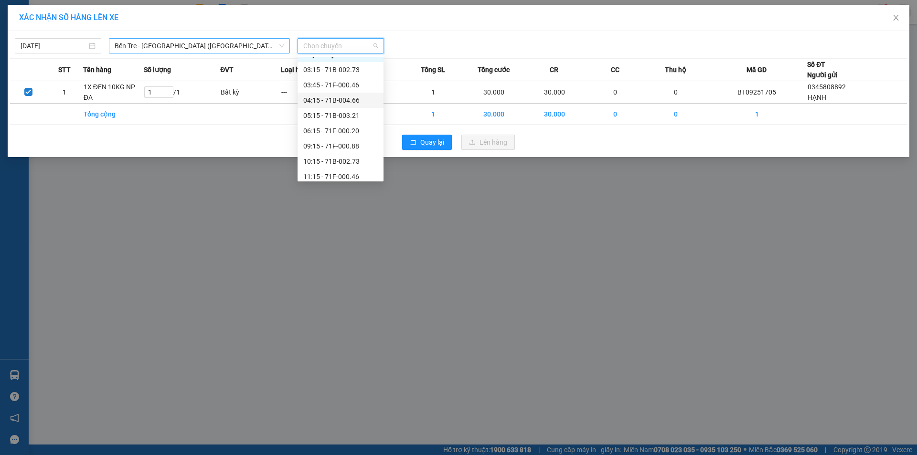
scroll to position [0, 0]
click at [199, 42] on span "Bến Tre - [GEOGRAPHIC_DATA] ([GEOGRAPHIC_DATA])" at bounding box center [200, 46] width 170 height 14
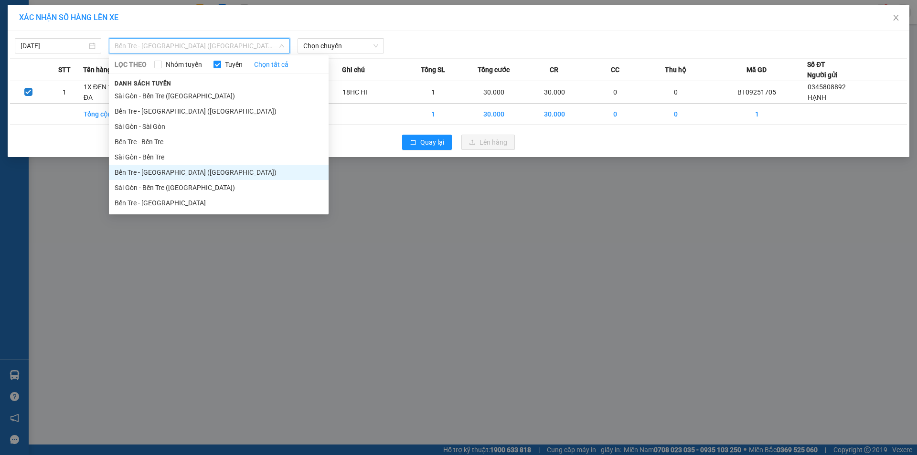
drag, startPoint x: 135, startPoint y: 198, endPoint x: 227, endPoint y: 145, distance: 106.3
click at [135, 197] on li "Bến Tre - [GEOGRAPHIC_DATA]" at bounding box center [219, 202] width 220 height 15
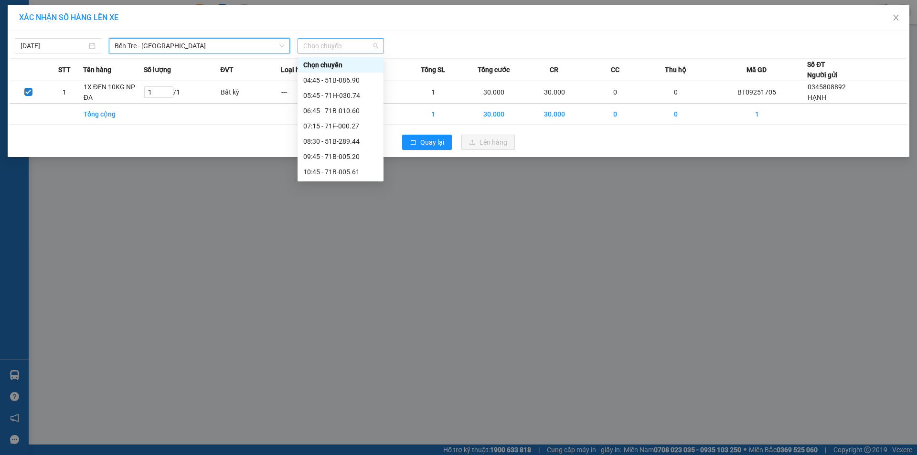
click at [330, 50] on span "Chọn chuyến" at bounding box center [340, 46] width 75 height 14
click at [172, 45] on span "Bến Tre - [GEOGRAPHIC_DATA]" at bounding box center [200, 46] width 170 height 14
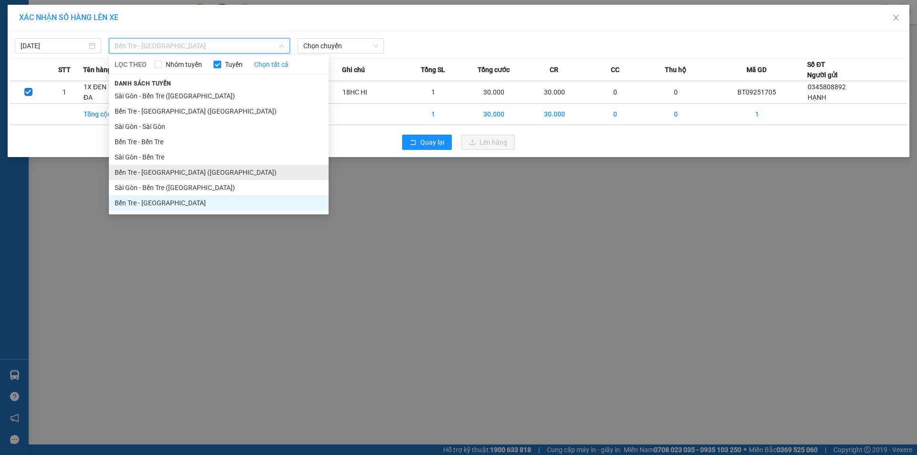
click at [134, 168] on li "Bến Tre - [GEOGRAPHIC_DATA] ([GEOGRAPHIC_DATA])" at bounding box center [219, 172] width 220 height 15
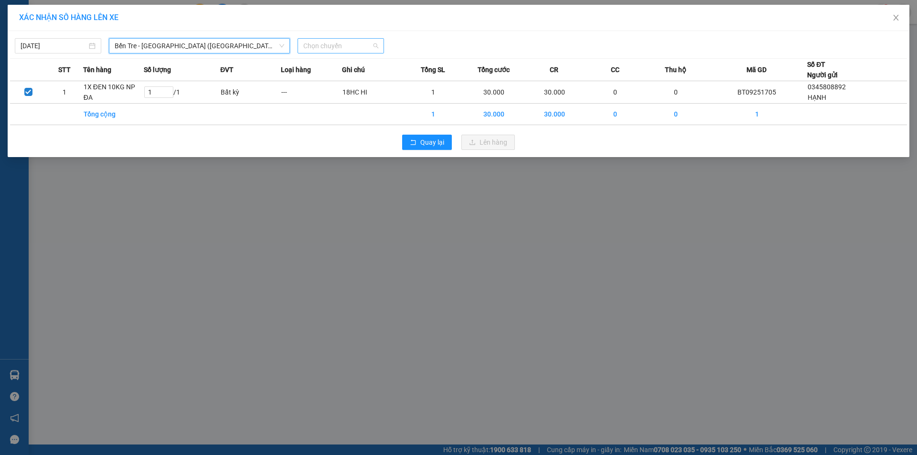
scroll to position [0, 0]
click at [332, 43] on span "Chọn chuyến" at bounding box center [340, 46] width 75 height 14
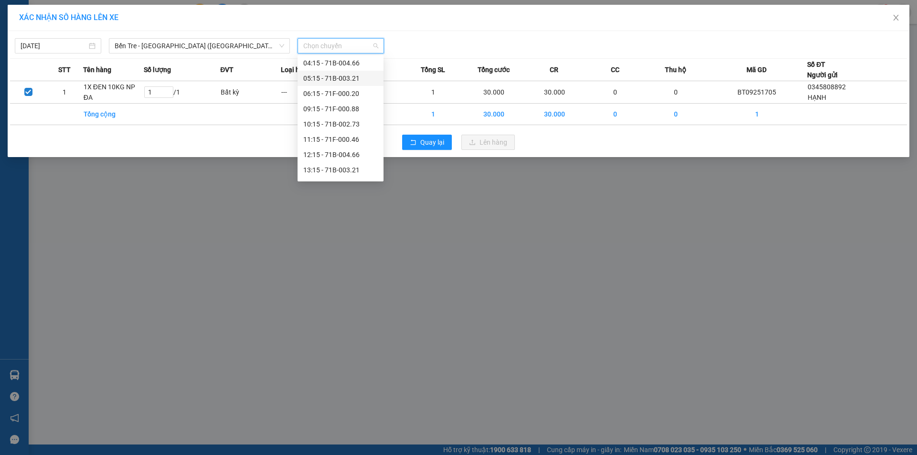
scroll to position [76, 0]
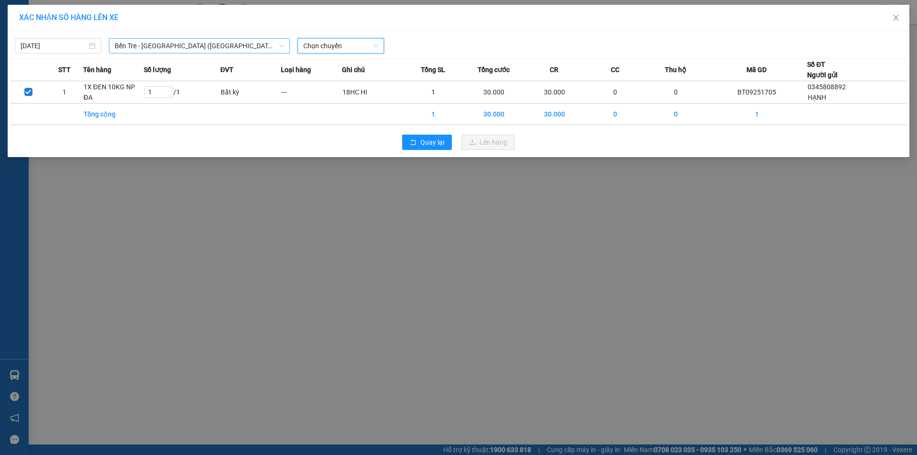
click at [160, 48] on span "Bến Tre - [GEOGRAPHIC_DATA] ([GEOGRAPHIC_DATA])" at bounding box center [200, 46] width 170 height 14
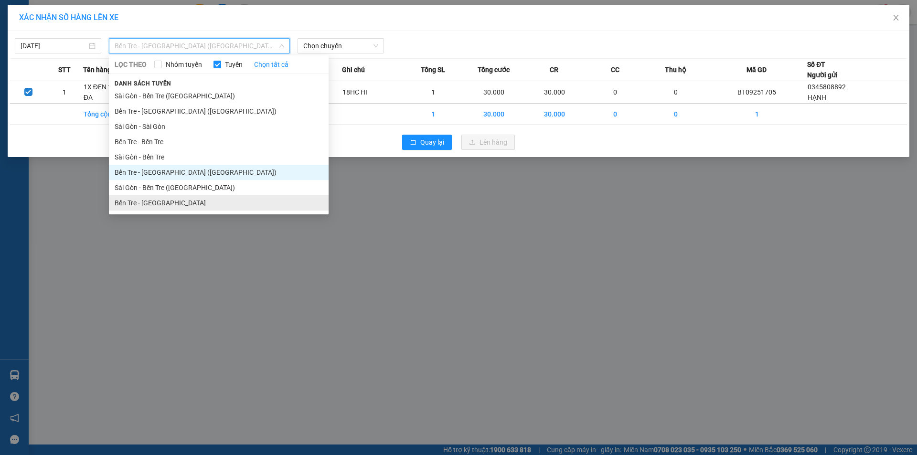
drag, startPoint x: 163, startPoint y: 204, endPoint x: 308, endPoint y: 107, distance: 174.6
click at [163, 203] on li "Bến Tre - [GEOGRAPHIC_DATA]" at bounding box center [219, 202] width 220 height 15
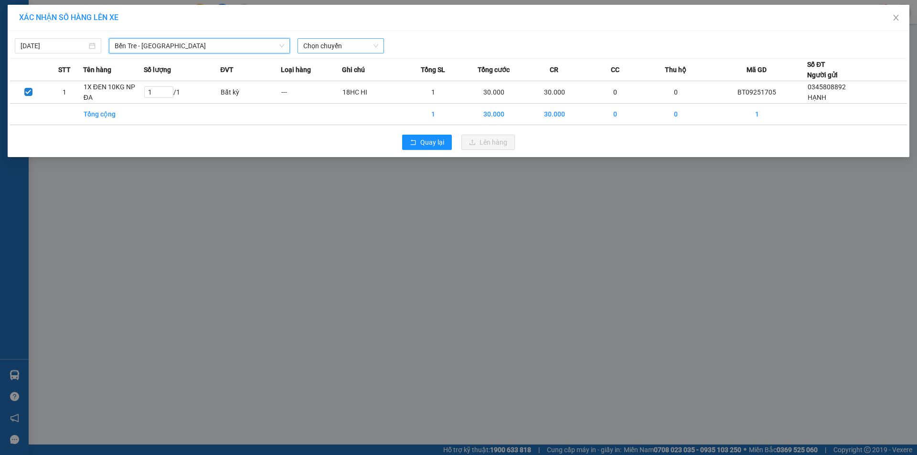
drag, startPoint x: 367, startPoint y: 53, endPoint x: 360, endPoint y: 43, distance: 11.6
click at [366, 50] on span "Chọn chuyến" at bounding box center [340, 46] width 75 height 14
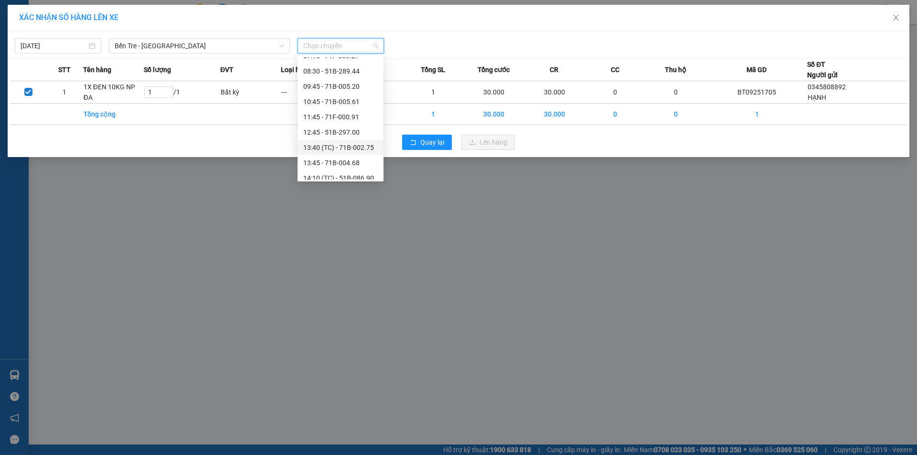
scroll to position [96, 0]
click at [342, 138] on div "13:45 - 71B-004.68" at bounding box center [340, 137] width 74 height 11
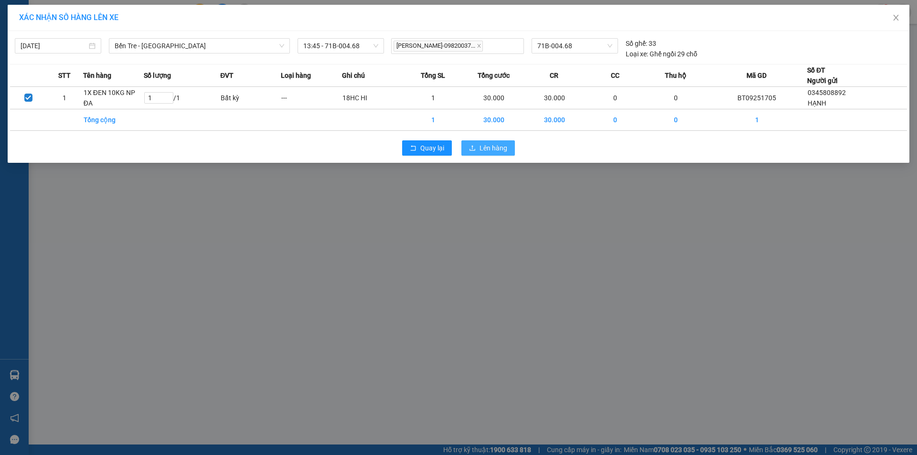
click at [487, 142] on button "Lên hàng" at bounding box center [487, 147] width 53 height 15
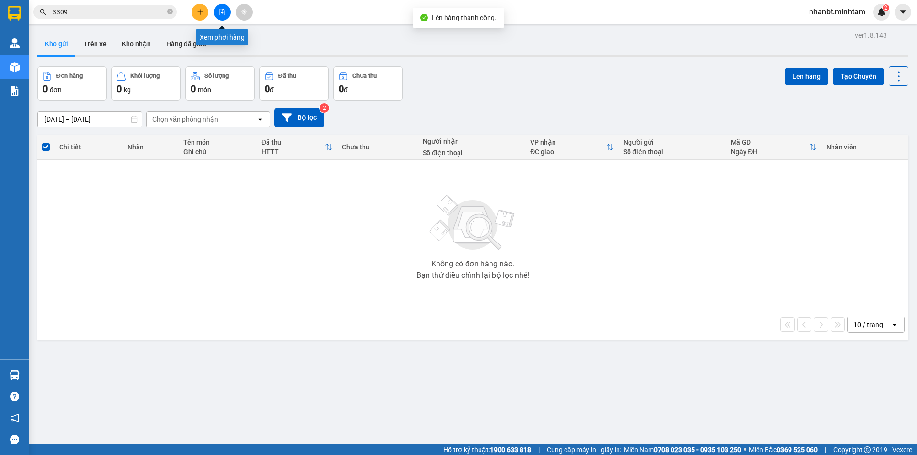
click at [228, 12] on button at bounding box center [222, 12] width 17 height 17
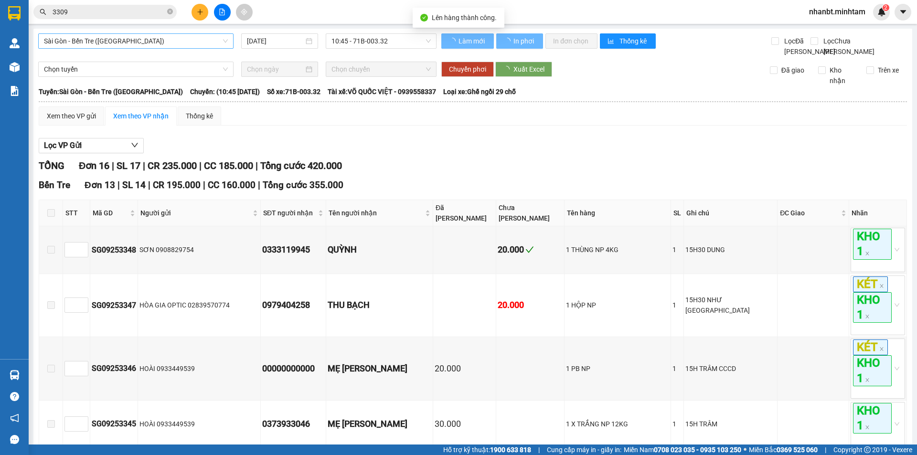
click at [191, 40] on span "Sài Gòn - Bến Tre ([GEOGRAPHIC_DATA])" at bounding box center [136, 41] width 184 height 14
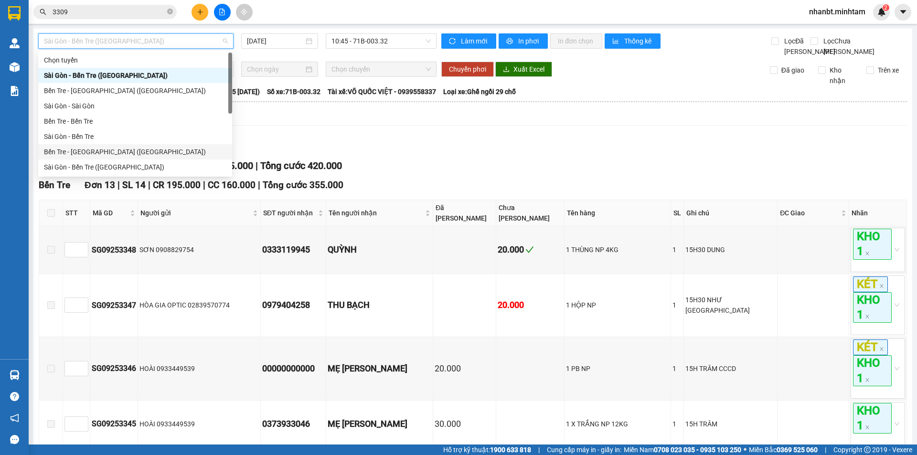
scroll to position [15, 0]
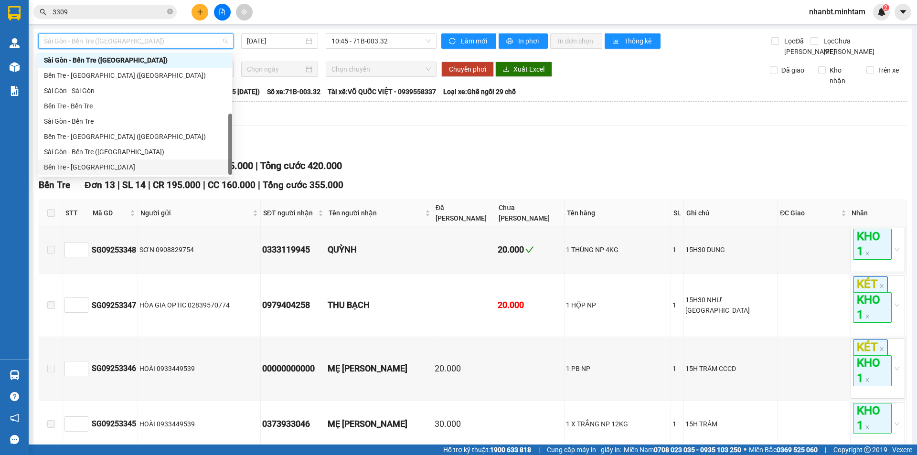
click at [96, 163] on div "Bến Tre - [GEOGRAPHIC_DATA]" at bounding box center [135, 167] width 182 height 11
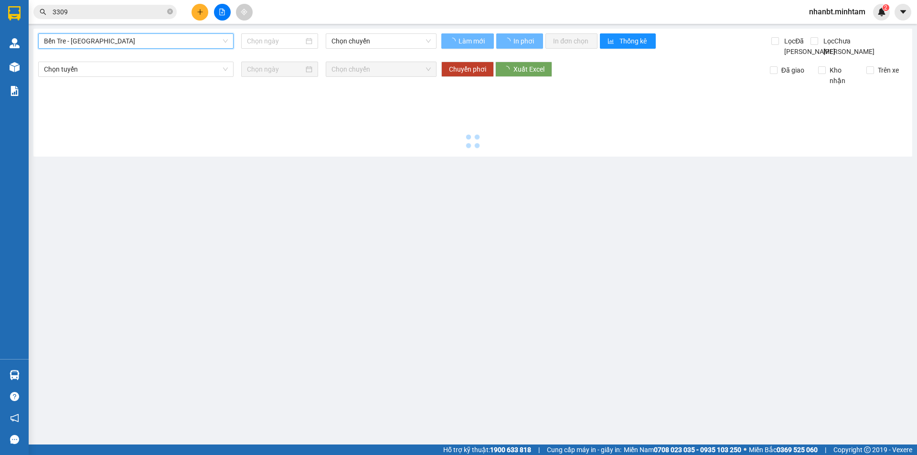
type input "[DATE]"
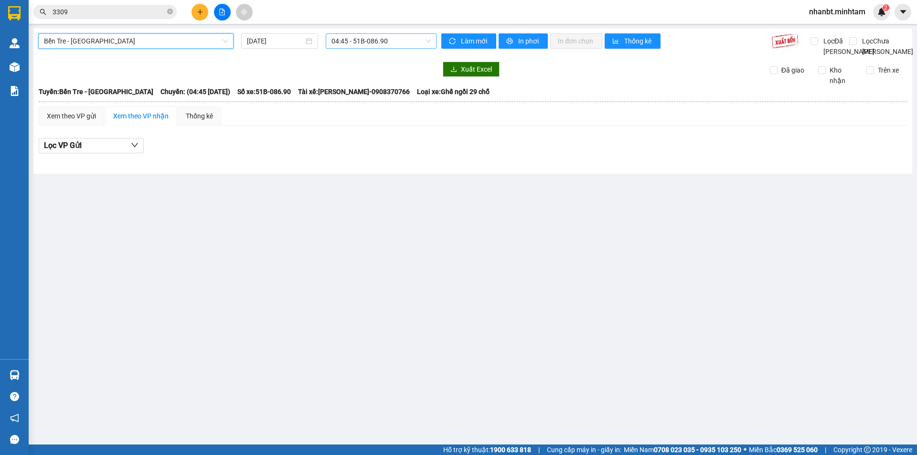
click at [355, 35] on span "04:45 - 51B-086.90" at bounding box center [380, 41] width 99 height 14
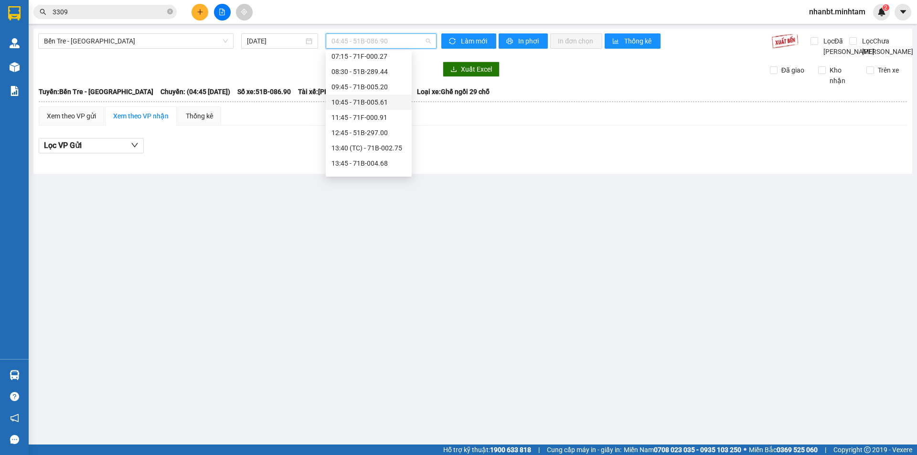
scroll to position [84, 0]
click at [358, 145] on div "13:45 - 71B-004.68" at bounding box center [368, 144] width 74 height 11
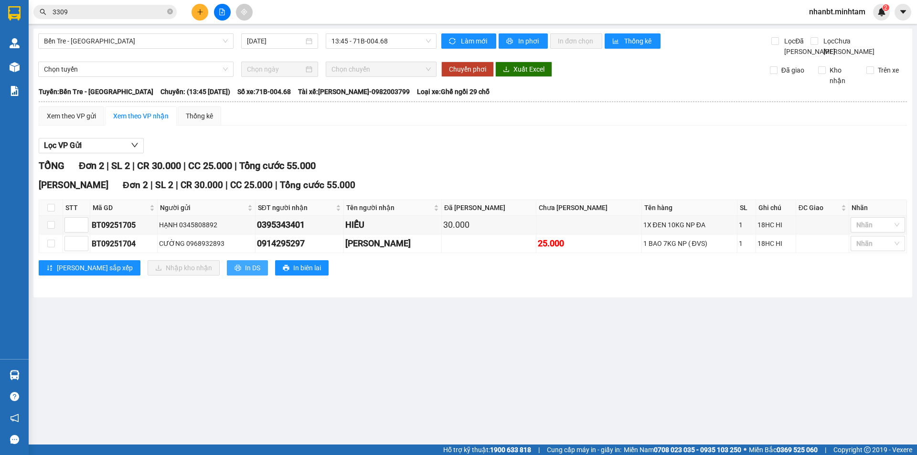
click at [245, 273] on span "In DS" at bounding box center [252, 268] width 15 height 11
click at [234, 272] on span "printer" at bounding box center [237, 269] width 7 height 8
click at [144, 10] on input "3309" at bounding box center [109, 12] width 113 height 11
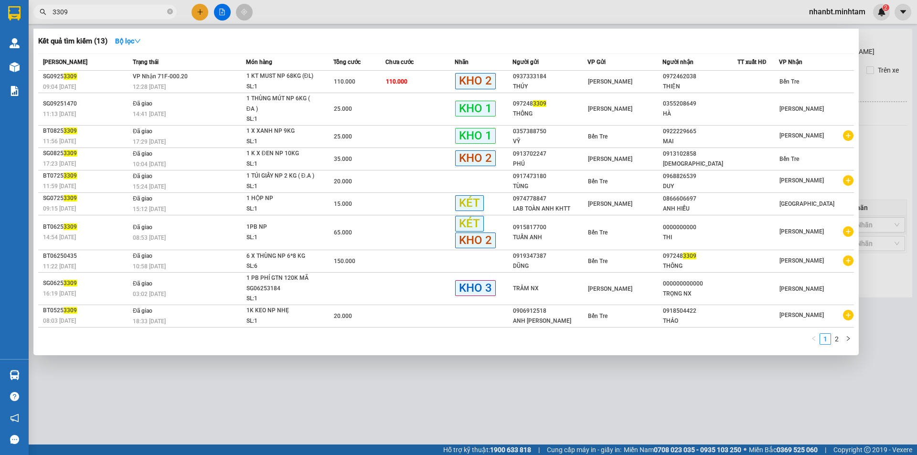
click at [144, 10] on input "3309" at bounding box center [109, 12] width 113 height 11
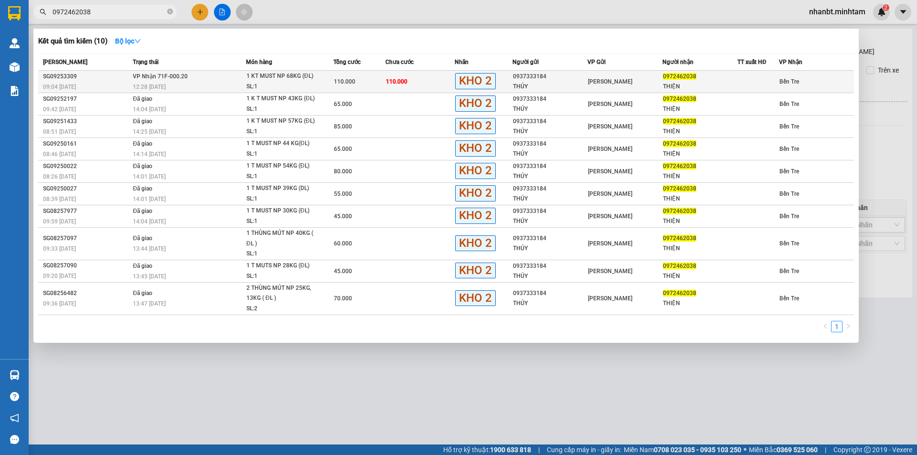
type input "0972462038"
click at [229, 86] on div "12:28 [DATE]" at bounding box center [189, 87] width 113 height 11
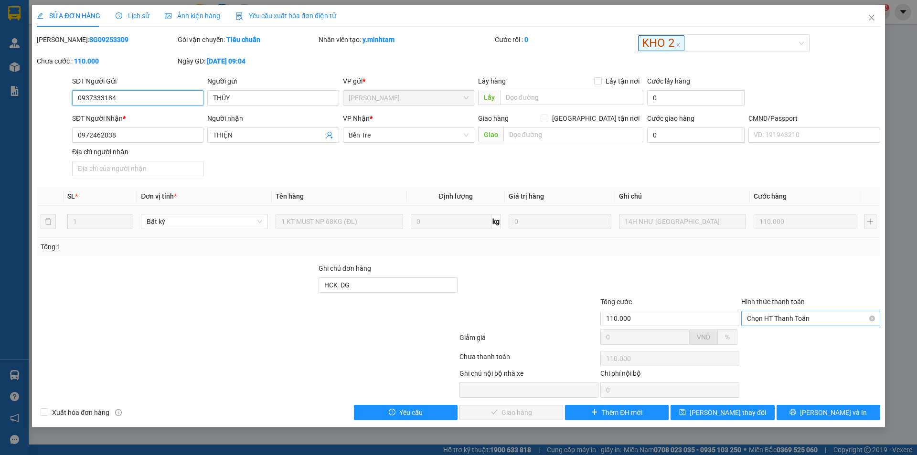
click at [755, 318] on span "Chọn HT Thanh Toán" at bounding box center [811, 318] width 128 height 14
click at [763, 336] on div "Tại văn phòng" at bounding box center [811, 337] width 128 height 11
click at [524, 411] on span "[PERSON_NAME] và Giao hàng" at bounding box center [524, 412] width 92 height 11
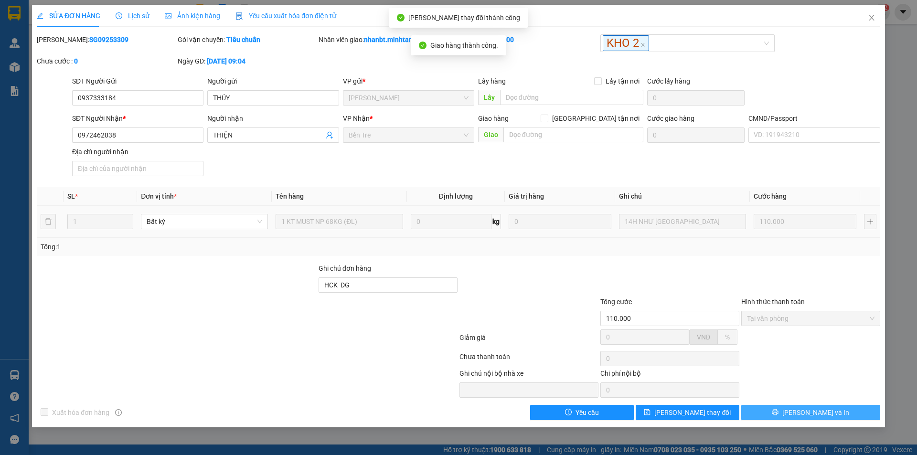
click at [824, 413] on span "[PERSON_NAME] và In" at bounding box center [815, 412] width 67 height 11
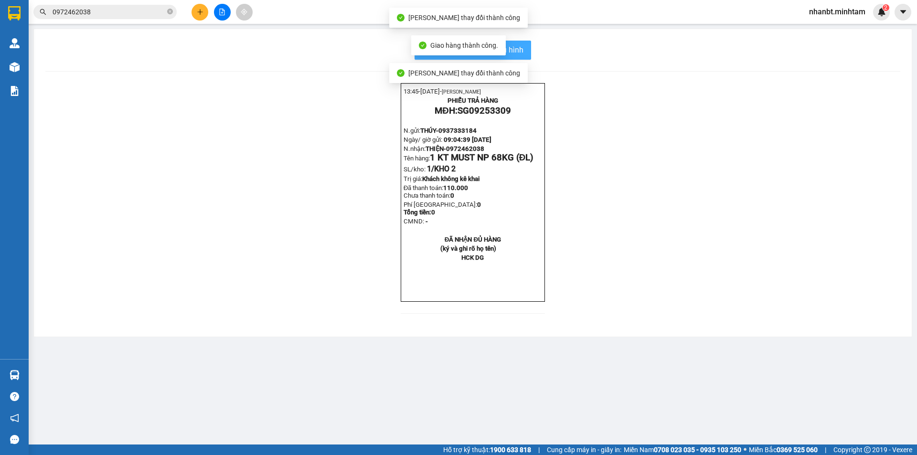
click at [517, 52] on span "In mẫu biên lai tự cấu hình" at bounding box center [479, 50] width 90 height 12
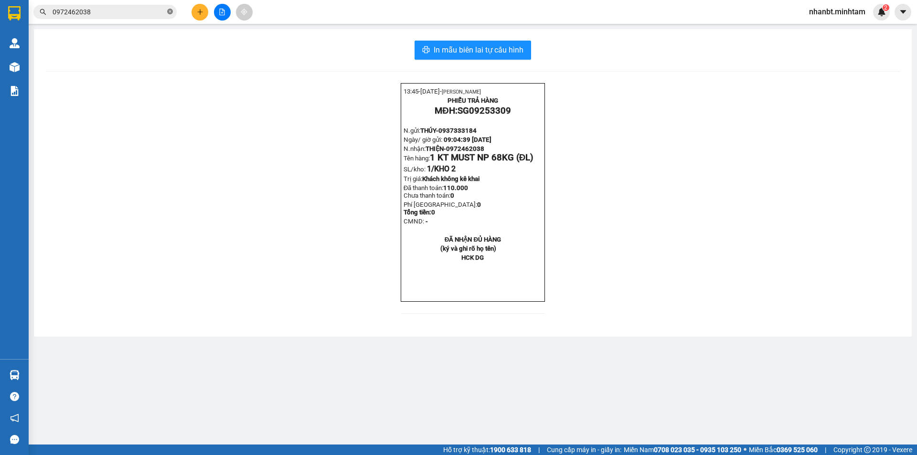
click at [170, 10] on icon "close-circle" at bounding box center [170, 12] width 6 height 6
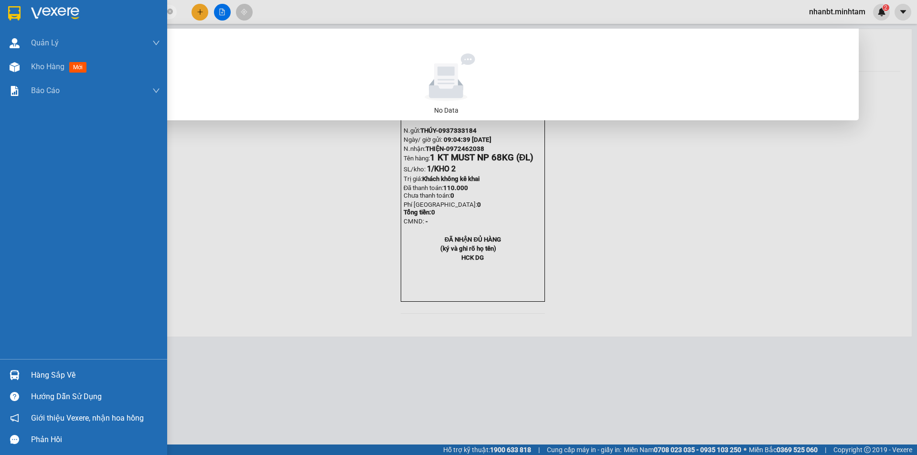
type input "09082120"
click at [16, 9] on img at bounding box center [14, 13] width 12 height 14
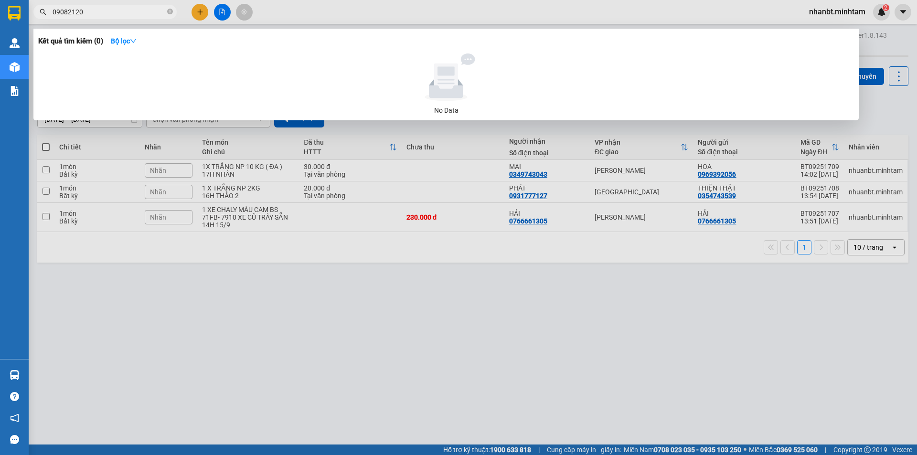
click at [341, 337] on div at bounding box center [458, 227] width 917 height 455
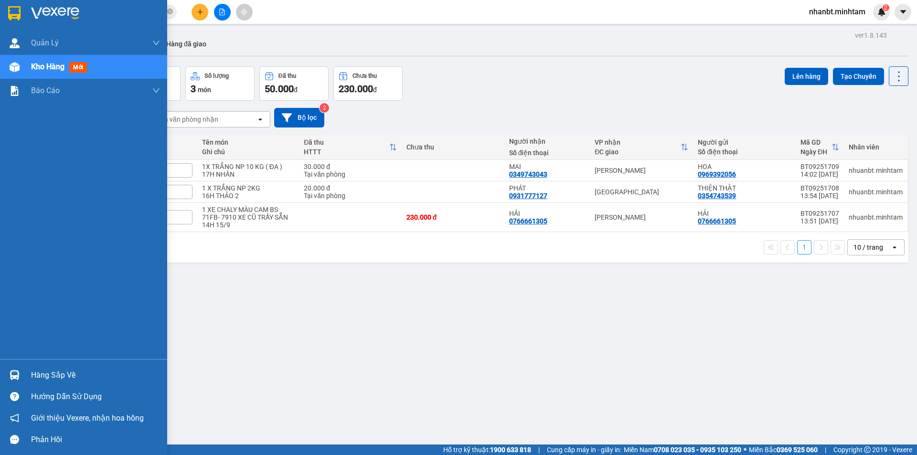
click at [34, 368] on div "Hàng sắp về" at bounding box center [95, 375] width 129 height 14
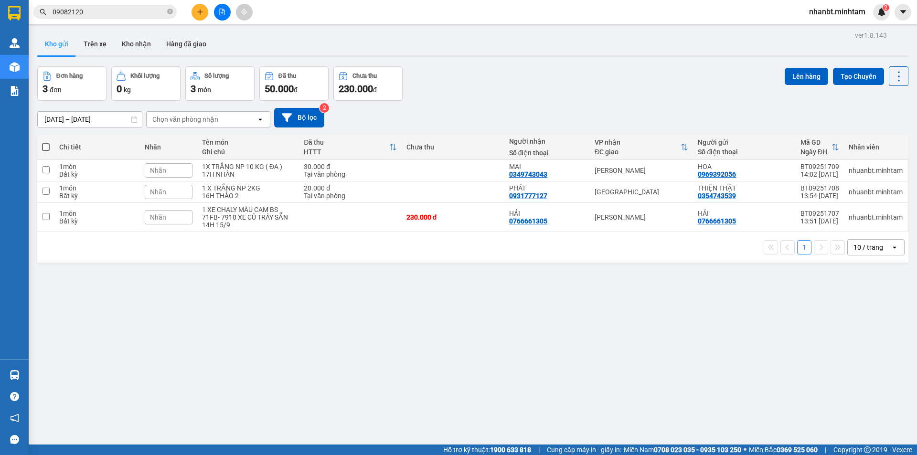
click at [469, 339] on section "Kết quả tìm kiếm ( 0 ) Bộ lọc No Data 09082120 nhanbt.minhtam 2 Quản [PERSON_NA…" at bounding box center [458, 227] width 917 height 455
click at [170, 14] on icon "close-circle" at bounding box center [170, 12] width 6 height 6
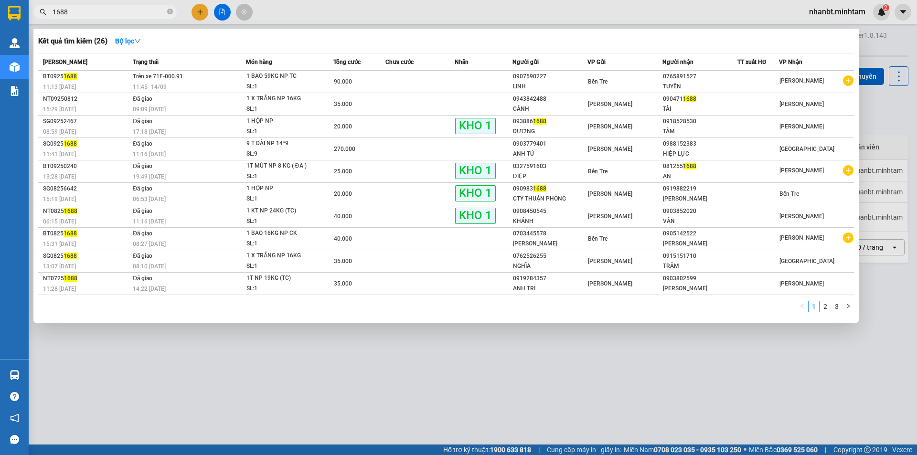
type input "1688"
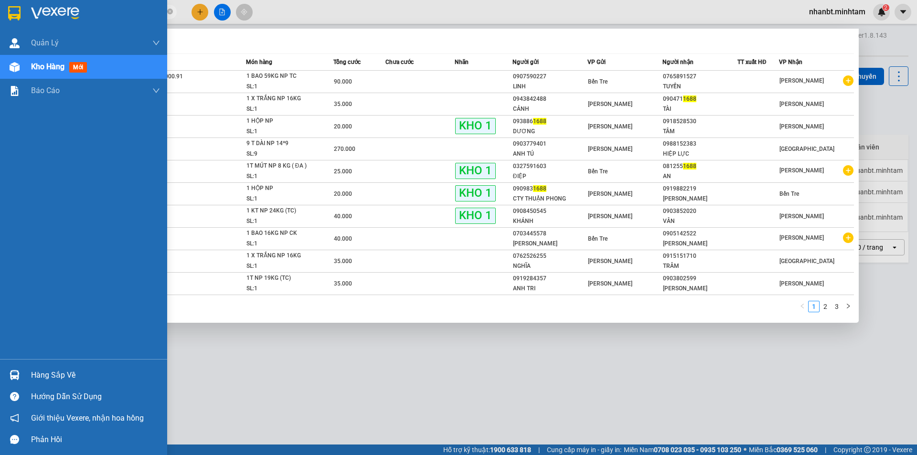
click at [9, 16] on img at bounding box center [14, 13] width 12 height 14
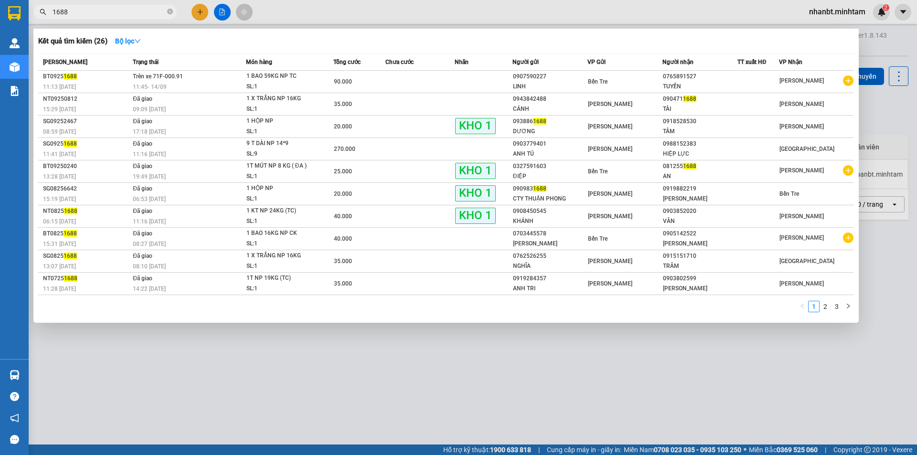
click at [113, 351] on div at bounding box center [458, 227] width 917 height 455
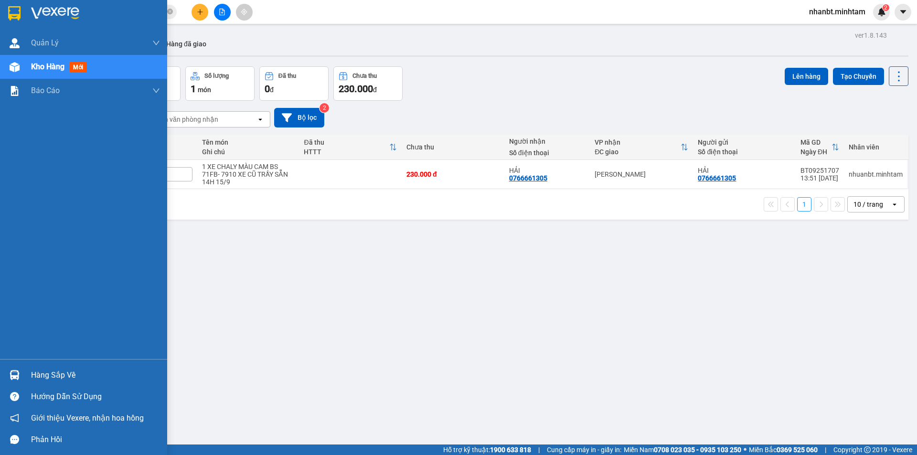
click at [26, 373] on div "Hàng sắp về" at bounding box center [83, 374] width 167 height 21
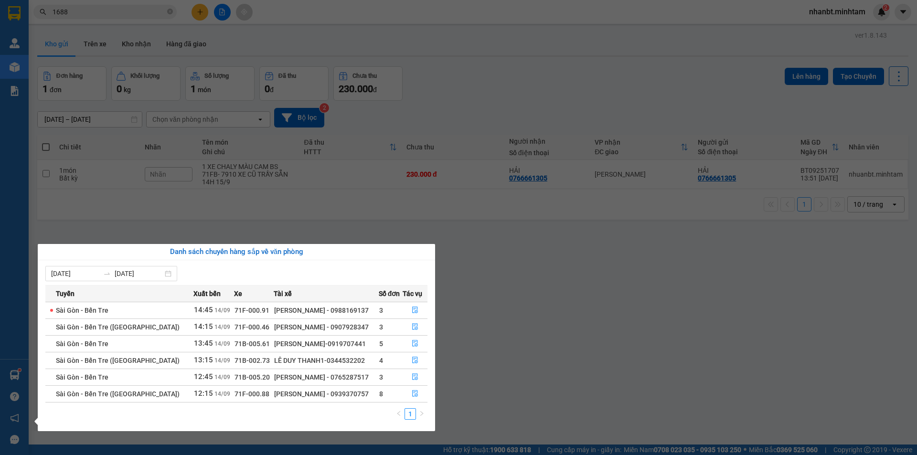
click at [655, 305] on section "Kết quả tìm kiếm ( 26 ) Bộ lọc Mã ĐH Trạng thái Món hàng Tổng cước Chưa cước Nh…" at bounding box center [458, 227] width 917 height 455
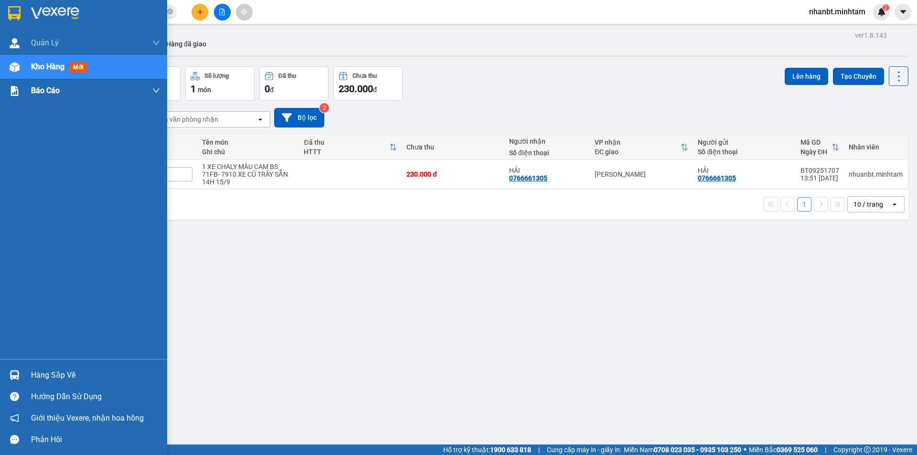
click at [11, 16] on img at bounding box center [14, 13] width 12 height 14
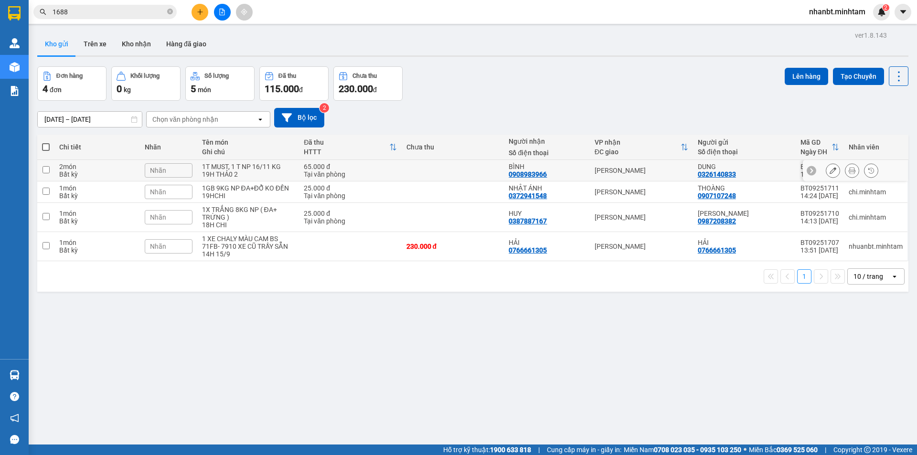
click at [48, 164] on td at bounding box center [45, 170] width 17 height 21
checkbox input "true"
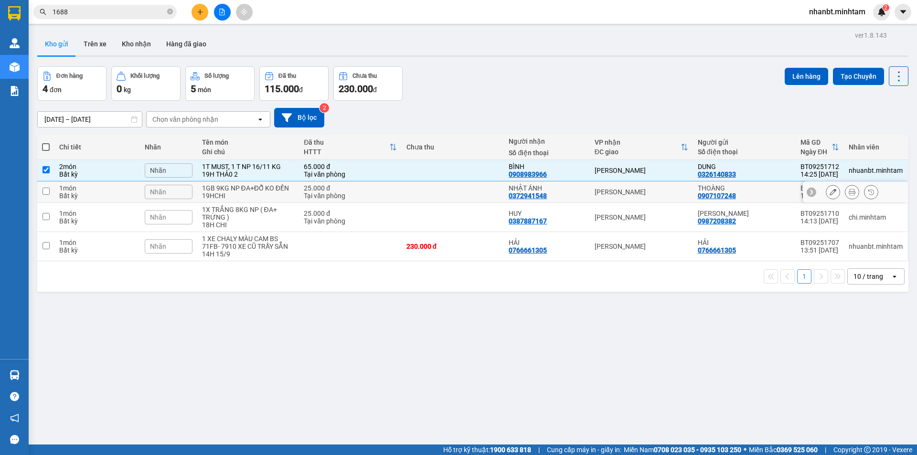
click at [45, 196] on td at bounding box center [45, 191] width 17 height 21
checkbox input "true"
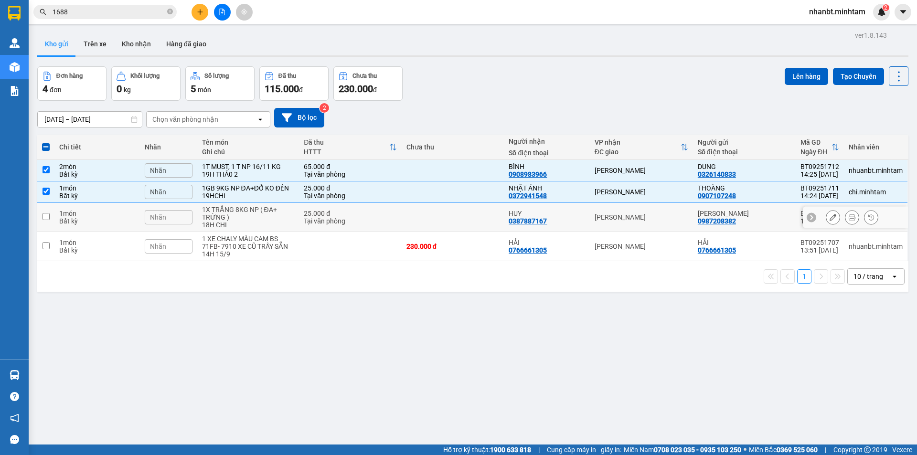
click at [43, 212] on td at bounding box center [45, 217] width 17 height 29
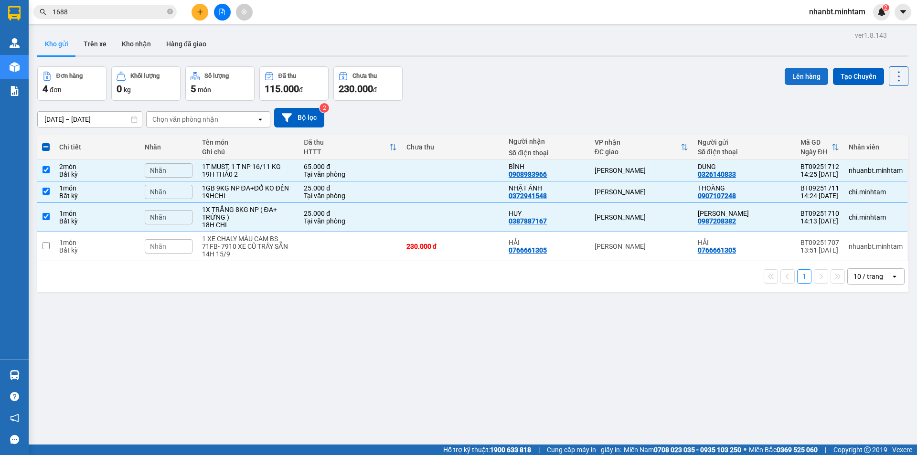
click at [788, 72] on button "Lên hàng" at bounding box center [806, 76] width 43 height 17
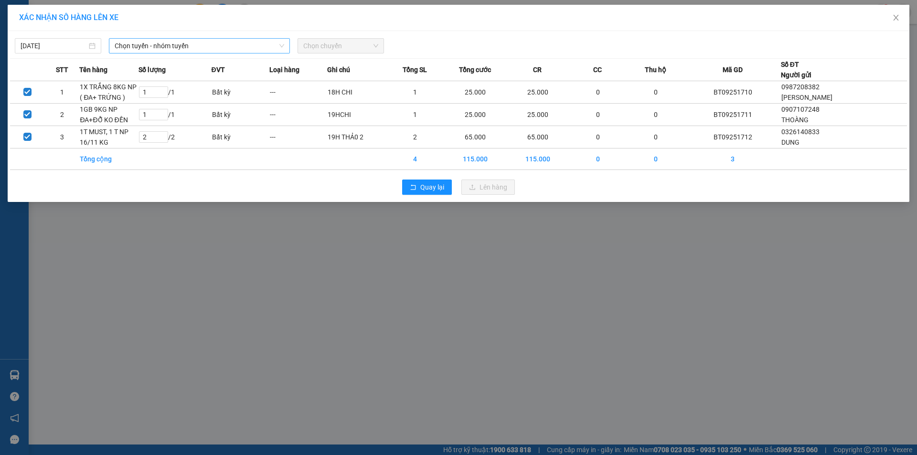
click at [213, 40] on span "Chọn tuyến - nhóm tuyến" at bounding box center [200, 46] width 170 height 14
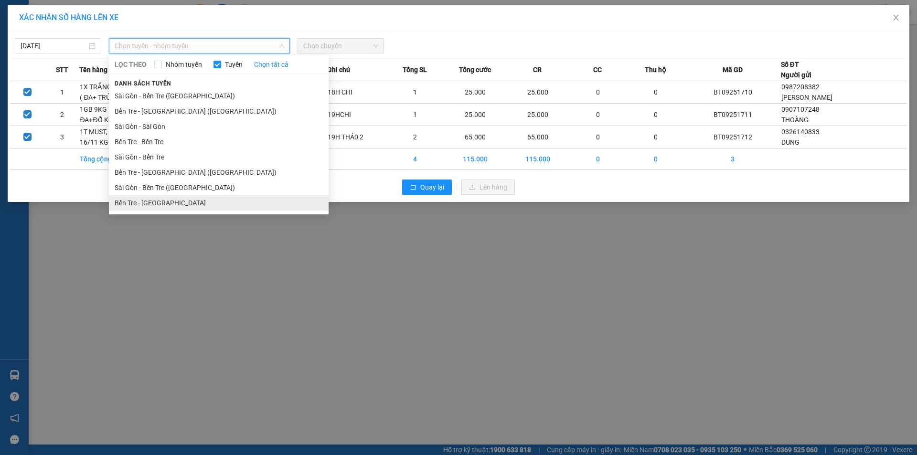
click at [145, 206] on li "Bến Tre - [GEOGRAPHIC_DATA]" at bounding box center [219, 202] width 220 height 15
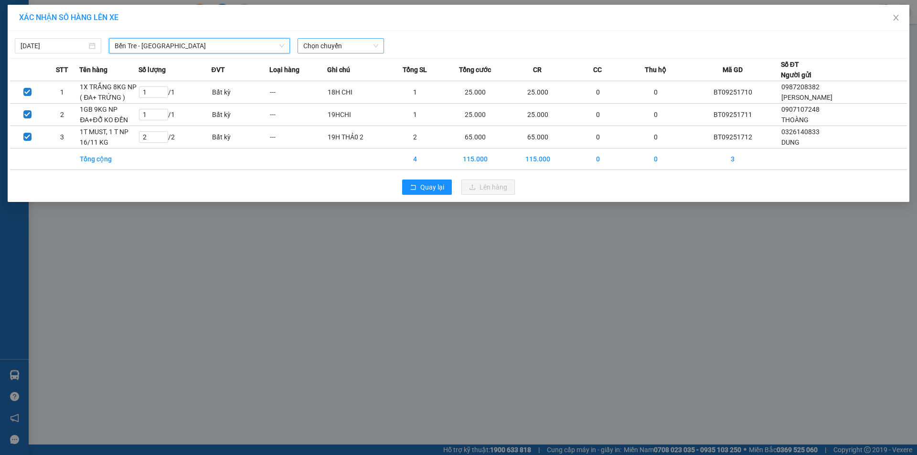
click at [329, 42] on span "Chọn chuyến" at bounding box center [340, 46] width 75 height 14
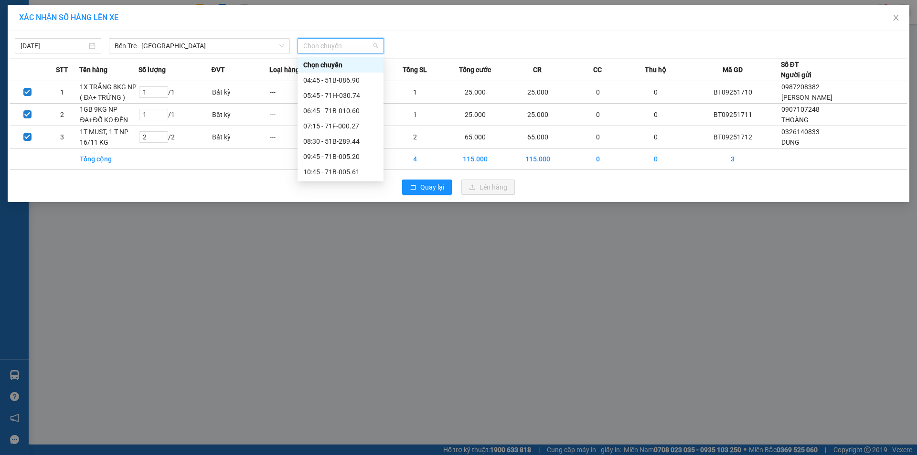
click at [363, 258] on div "14:40 (TC) - 71B-010.63" at bounding box center [340, 263] width 74 height 11
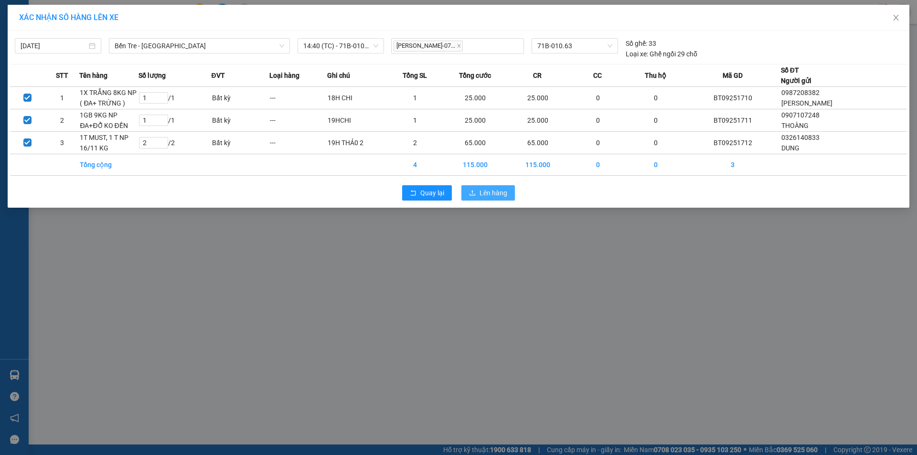
click at [479, 191] on span "Lên hàng" at bounding box center [493, 193] width 28 height 11
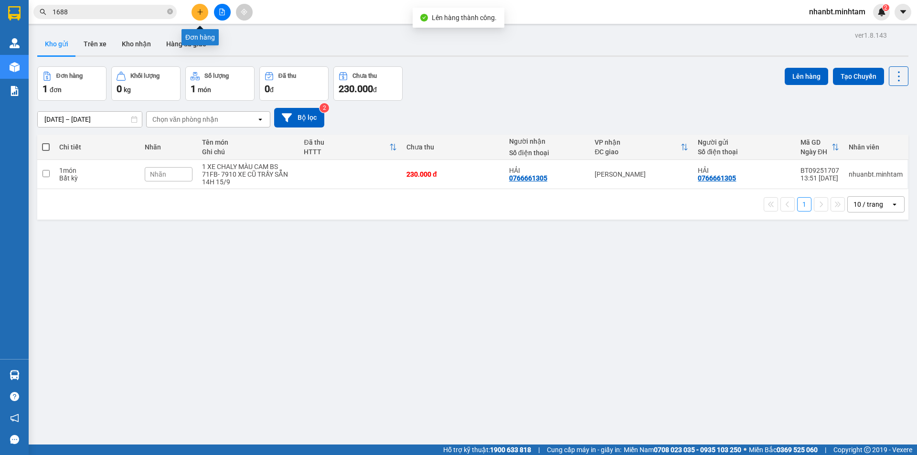
click at [220, 10] on icon "file-add" at bounding box center [222, 12] width 5 height 7
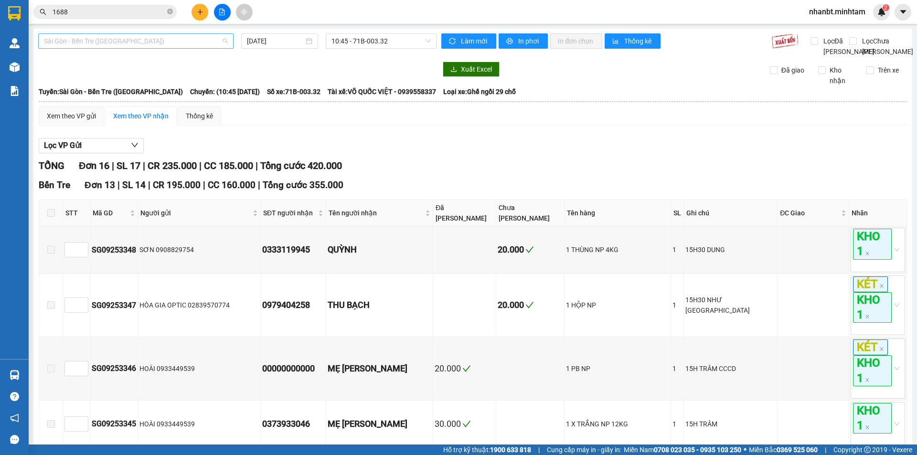
click at [186, 40] on span "Sài Gòn - Bến Tre ([GEOGRAPHIC_DATA])" at bounding box center [136, 41] width 184 height 14
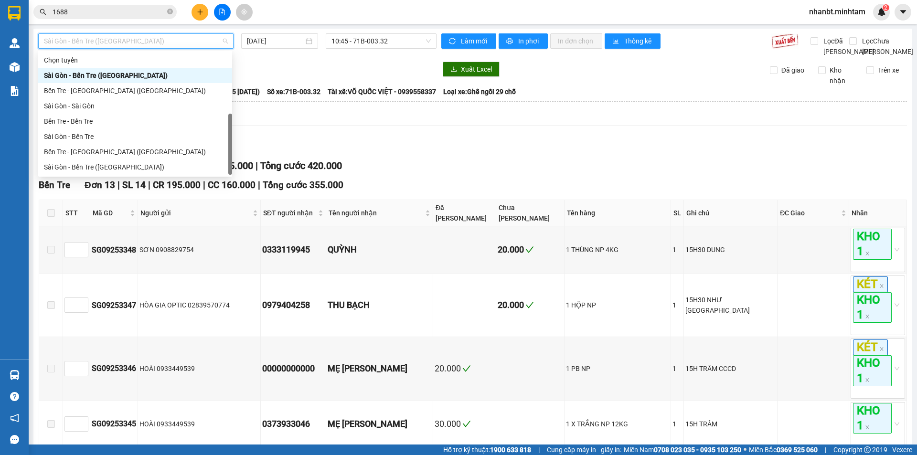
click at [88, 177] on div "Bến Tre - [GEOGRAPHIC_DATA]" at bounding box center [135, 182] width 182 height 11
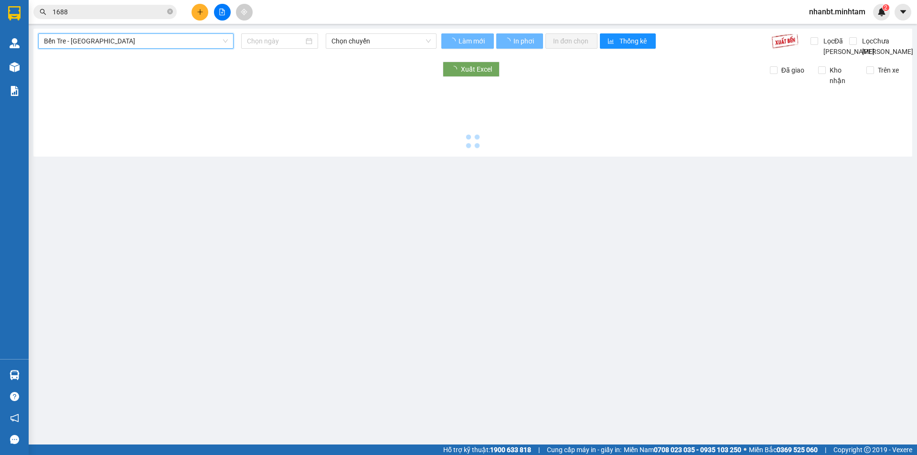
type input "[DATE]"
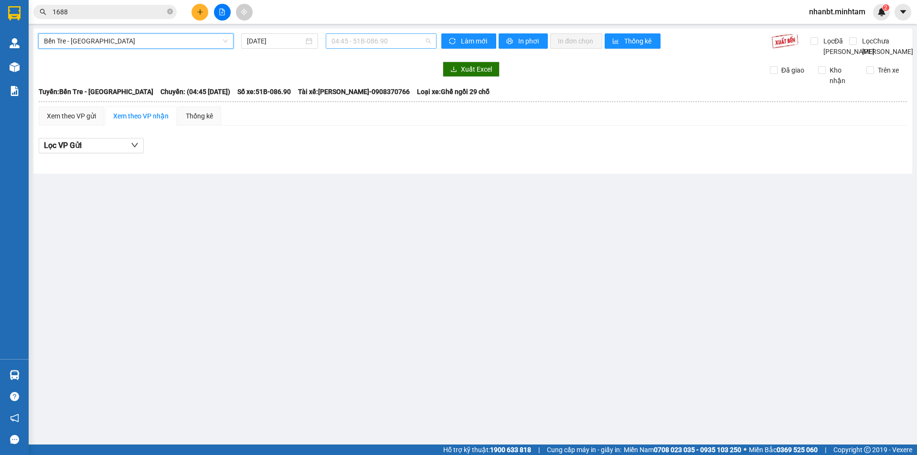
click at [404, 45] on span "04:45 - 51B-086.90" at bounding box center [380, 41] width 99 height 14
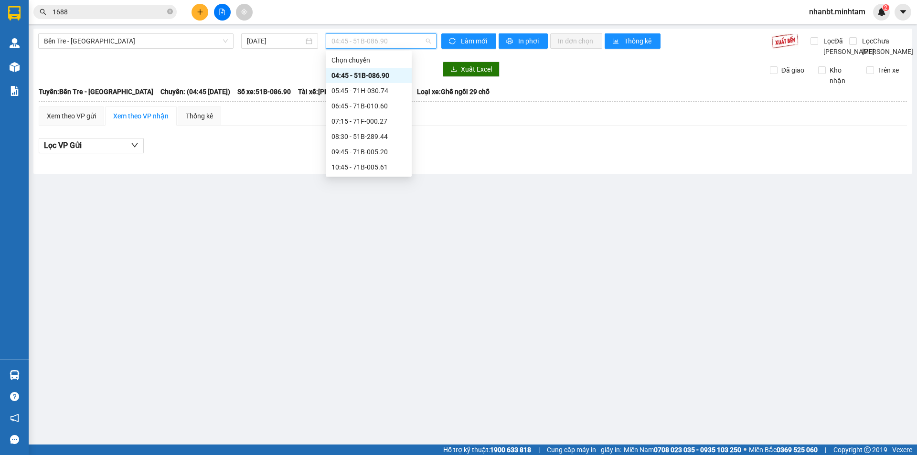
click at [378, 254] on div "14:40 (TC) - 71B-010.63" at bounding box center [368, 259] width 74 height 11
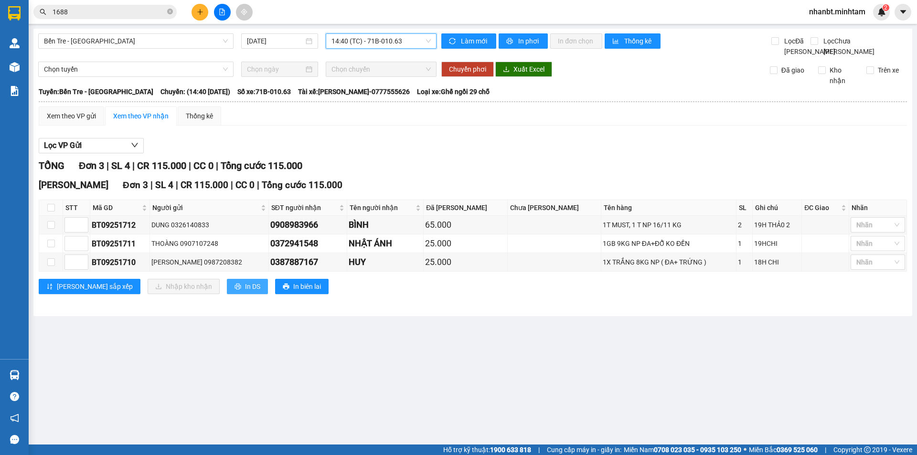
click at [245, 292] on span "In DS" at bounding box center [252, 286] width 15 height 11
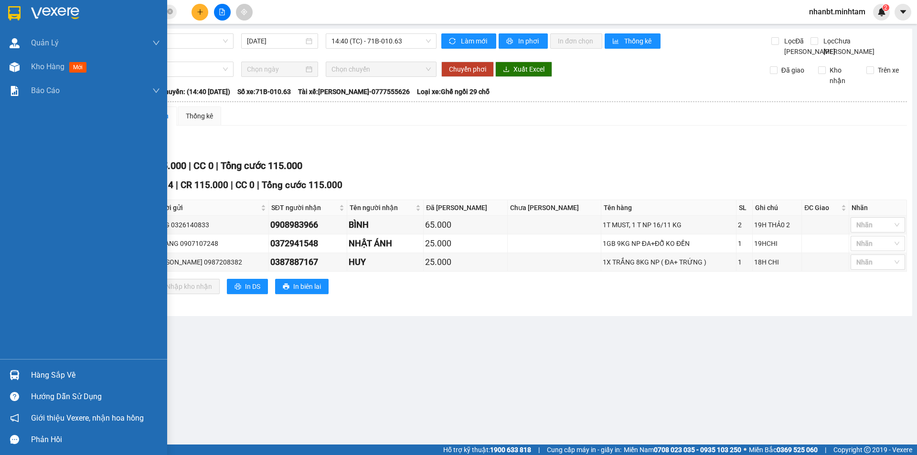
click at [23, 370] on div "Hàng sắp về" at bounding box center [83, 374] width 167 height 21
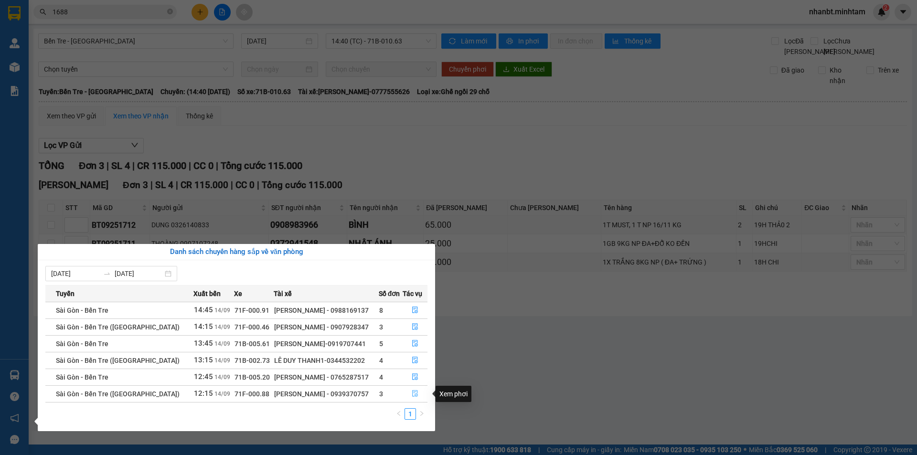
click at [413, 395] on icon "file-done" at bounding box center [415, 394] width 6 height 7
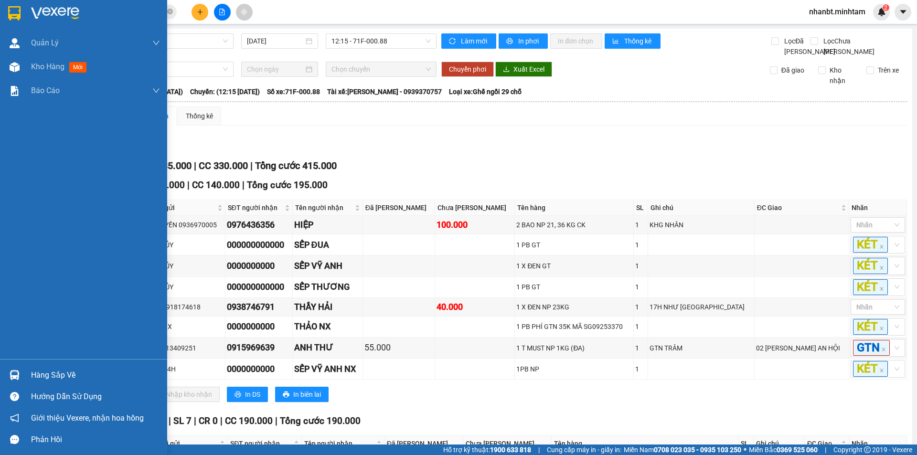
click at [17, 14] on img at bounding box center [14, 13] width 12 height 14
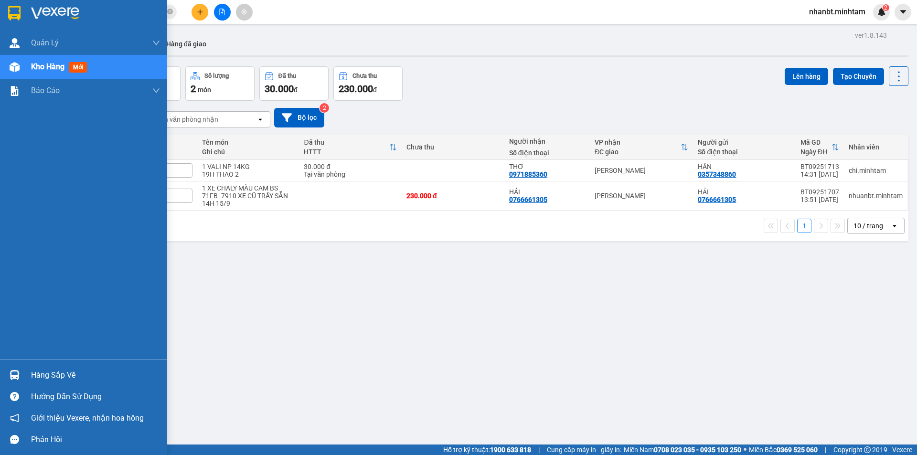
click at [33, 362] on div "Hàng sắp về Hướng dẫn sử dụng Giới thiệu Vexere, nhận hoa hồng Phản hồi" at bounding box center [83, 404] width 167 height 91
click at [33, 370] on div "Hàng sắp về" at bounding box center [95, 375] width 129 height 14
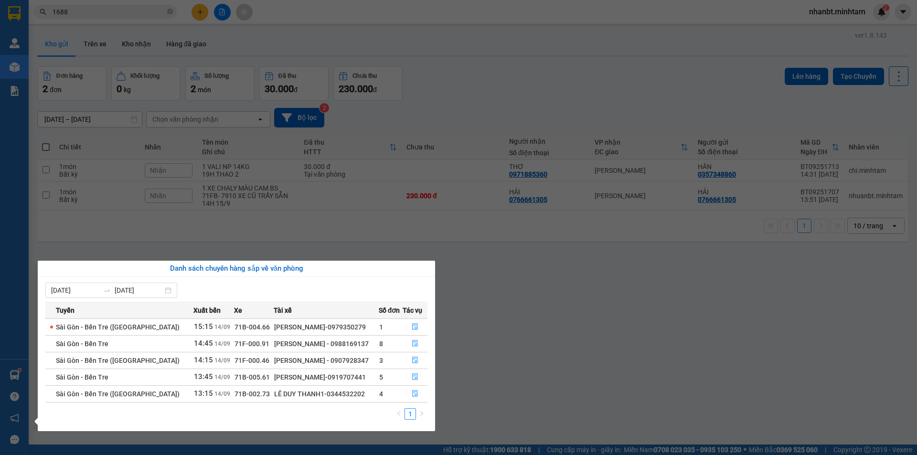
click at [298, 214] on section "Kết quả tìm kiếm ( 26 ) Bộ lọc Mã ĐH Trạng thái Món hàng Tổng cước Chưa cước Nh…" at bounding box center [458, 227] width 917 height 455
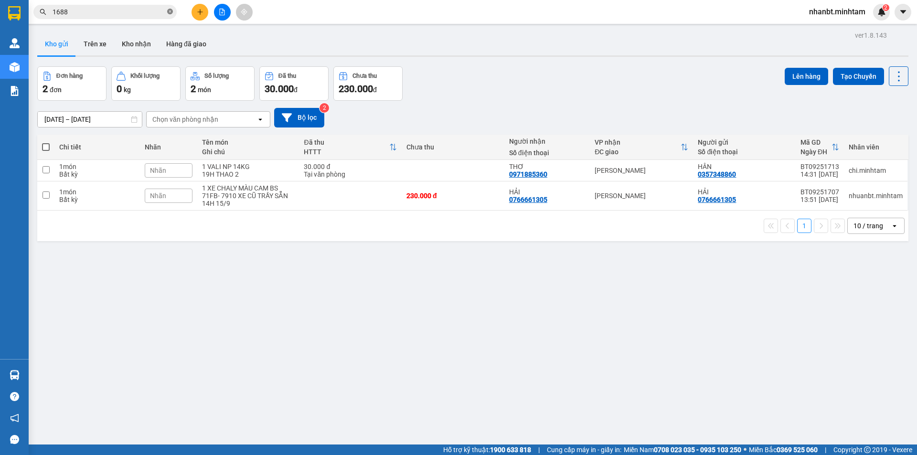
click at [170, 11] on icon "close-circle" at bounding box center [170, 12] width 6 height 6
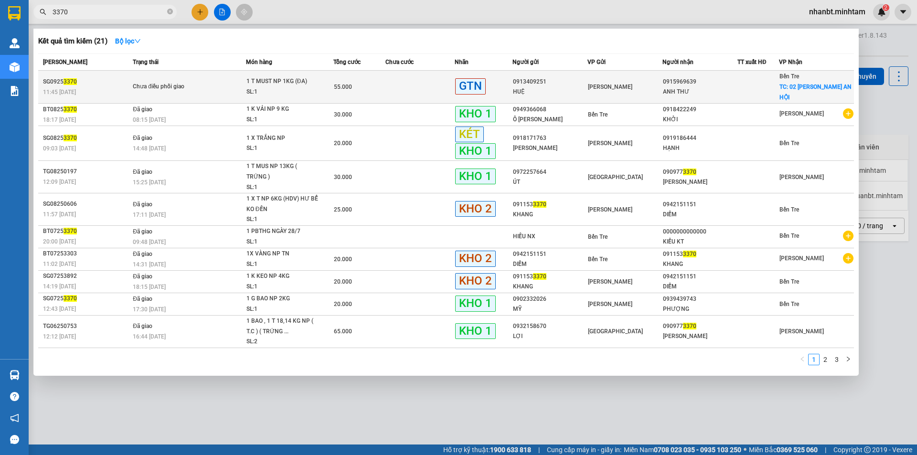
type input "3370"
click at [368, 96] on td "55.000" at bounding box center [359, 87] width 52 height 33
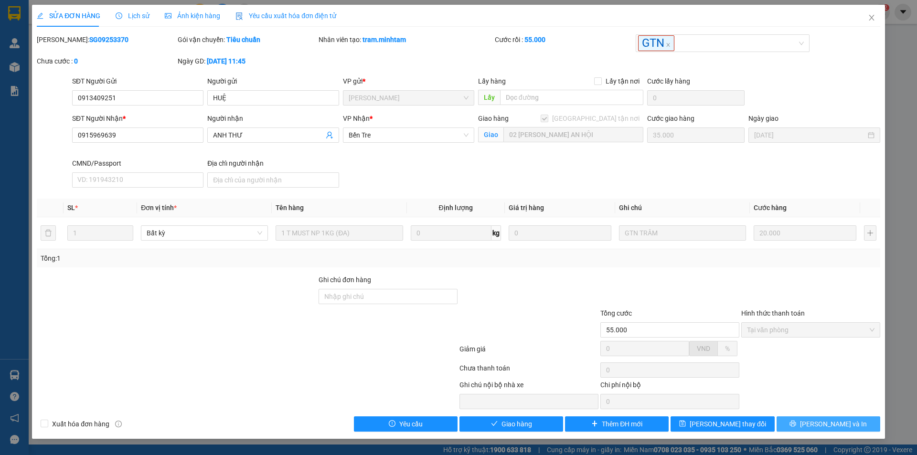
click at [844, 422] on span "[PERSON_NAME] và In" at bounding box center [833, 424] width 67 height 11
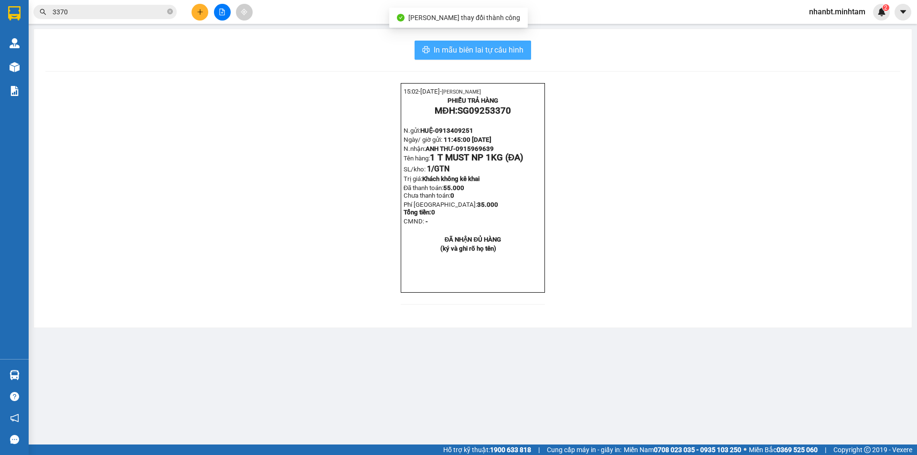
click at [481, 49] on span "In mẫu biên lai tự cấu hình" at bounding box center [479, 50] width 90 height 12
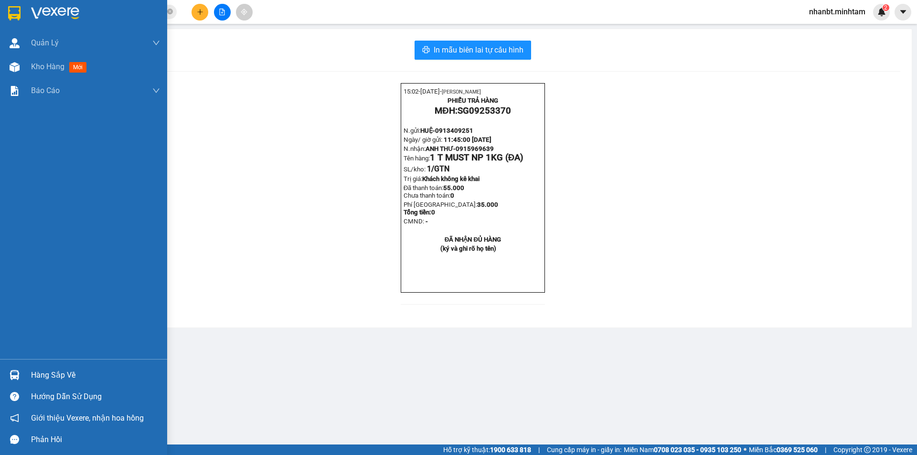
click at [28, 369] on div "Hàng sắp về" at bounding box center [83, 374] width 167 height 21
